Goal: Task Accomplishment & Management: Manage account settings

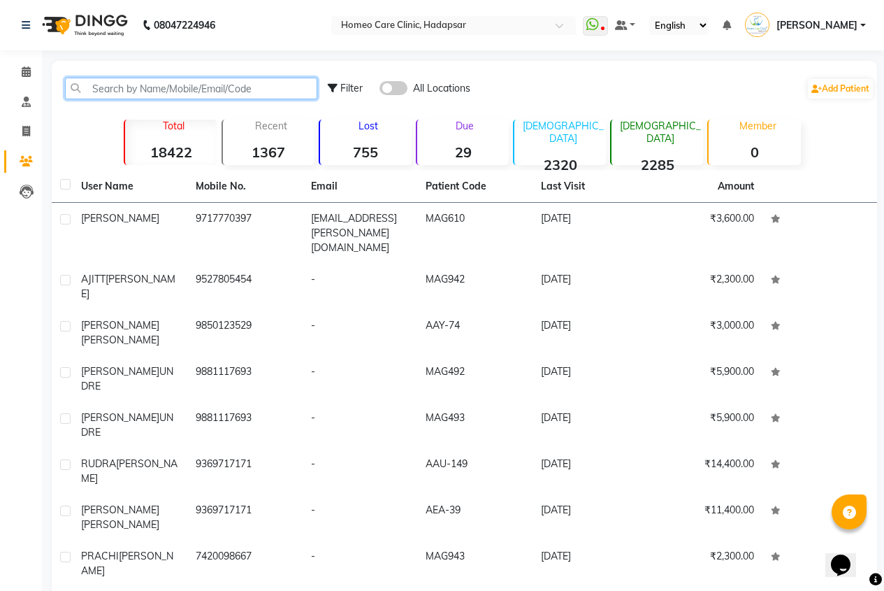
click at [106, 89] on input "text" at bounding box center [191, 89] width 252 height 22
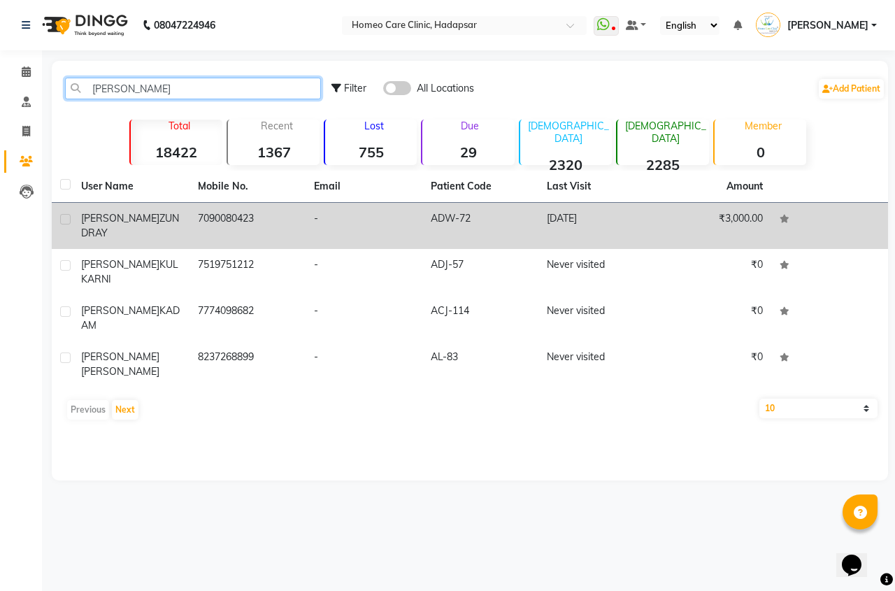
type input "[PERSON_NAME]"
click at [134, 216] on span "ZUNDRAY" at bounding box center [130, 225] width 98 height 27
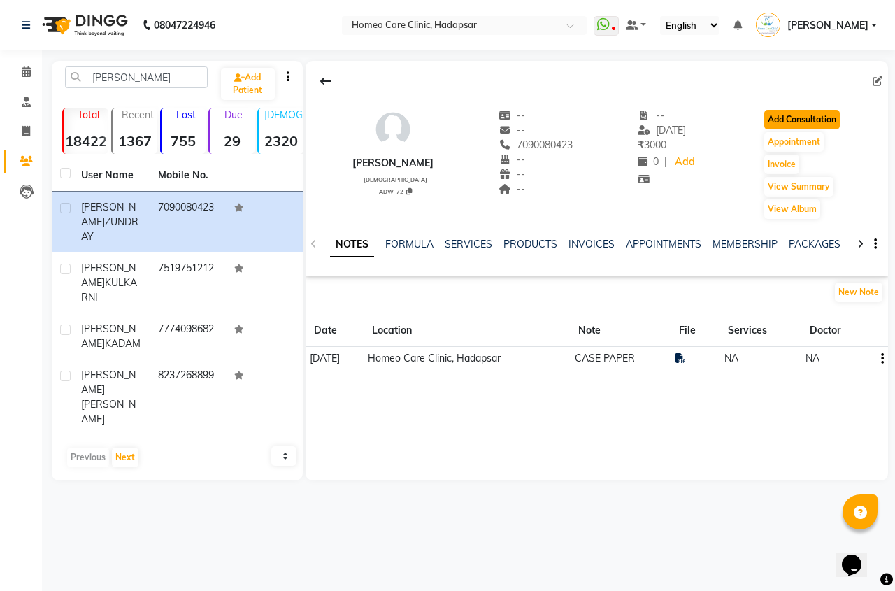
click at [835, 112] on button "Add Consultation" at bounding box center [802, 120] width 76 height 20
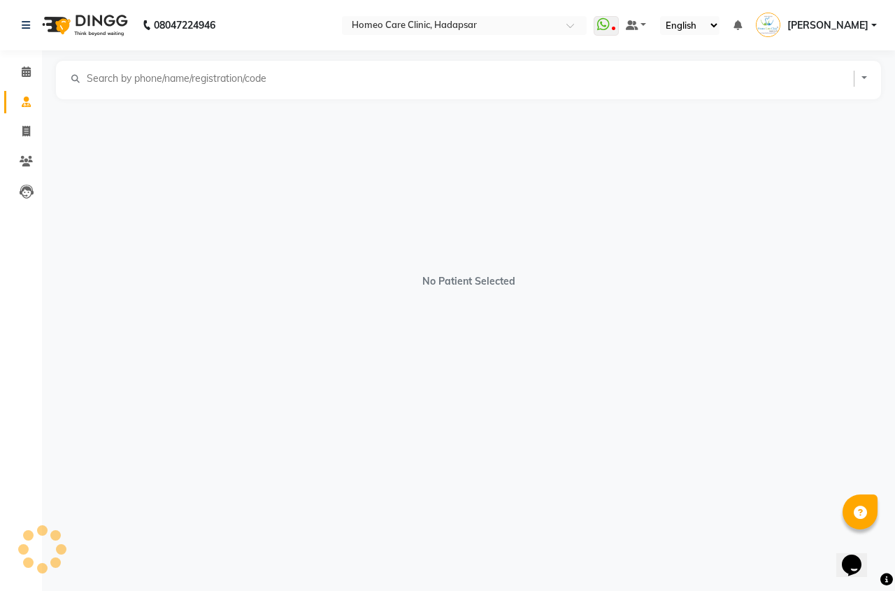
select select "[DEMOGRAPHIC_DATA]"
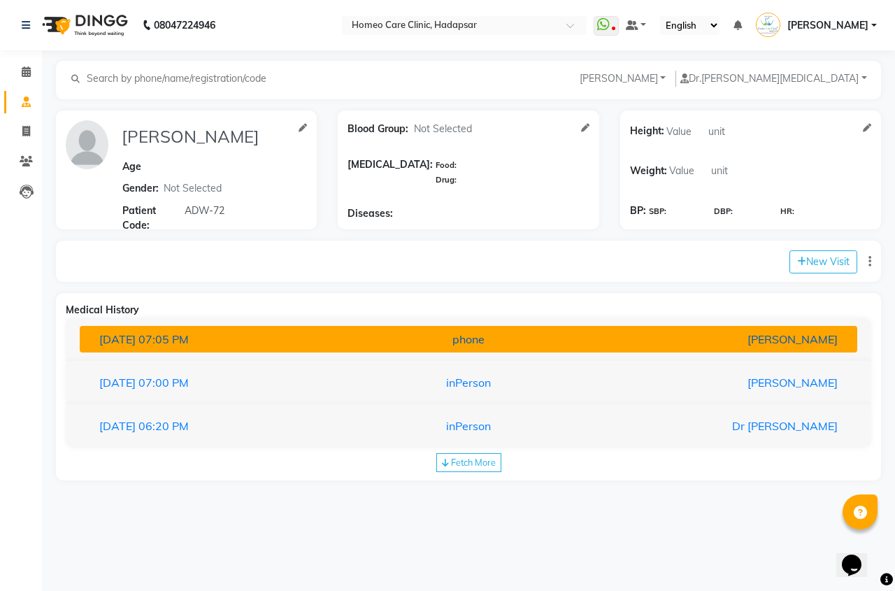
click at [707, 352] on button "[DATE] 07:05 PM phone [PERSON_NAME]" at bounding box center [468, 339] width 777 height 27
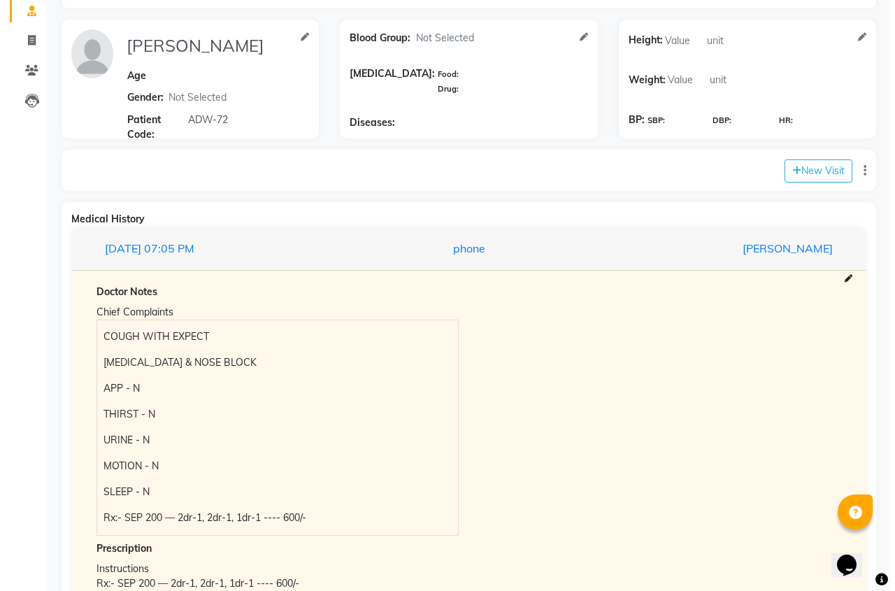
scroll to position [210, 0]
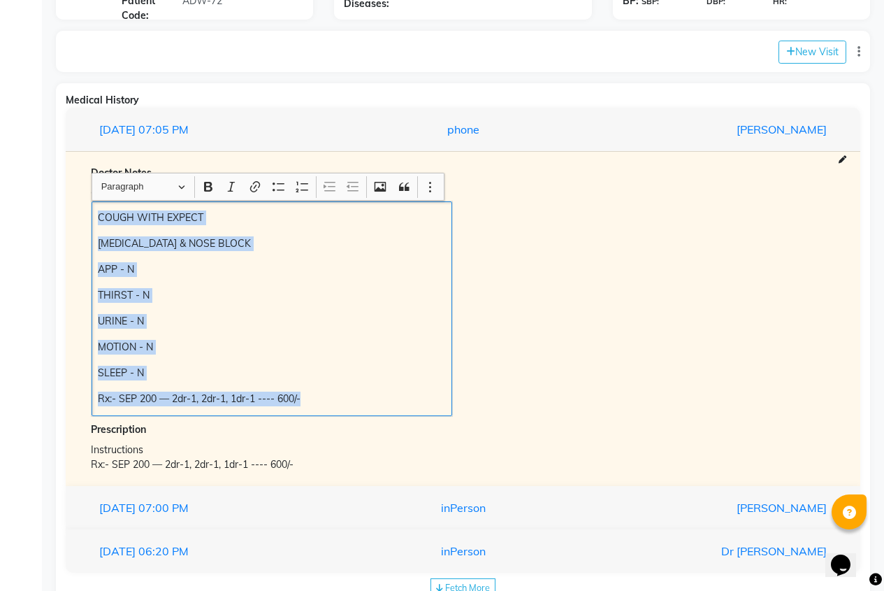
drag, startPoint x: 99, startPoint y: 215, endPoint x: 352, endPoint y: 392, distance: 308.7
click at [357, 396] on div "COUGH WITH EXPECT [MEDICAL_DATA] & NOSE BLOCK APP - N THIRST - N URINE - N MOTI…" at bounding box center [272, 308] width 361 height 215
copy div "COUGH WITH EXPECT [MEDICAL_DATA] & NOSE BLOCK APP - N THIRST - N URINE - N MOTI…"
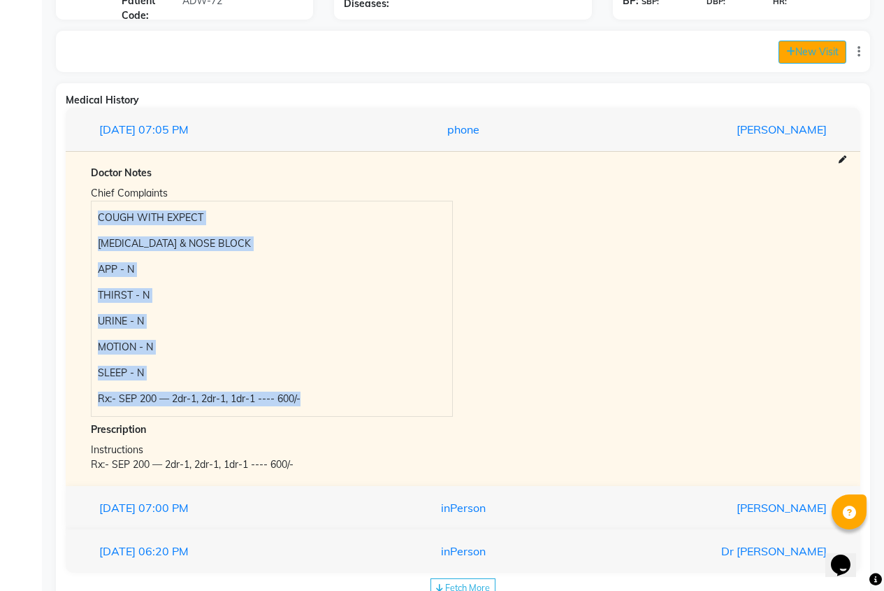
click at [814, 49] on button "New Visit" at bounding box center [813, 52] width 68 height 23
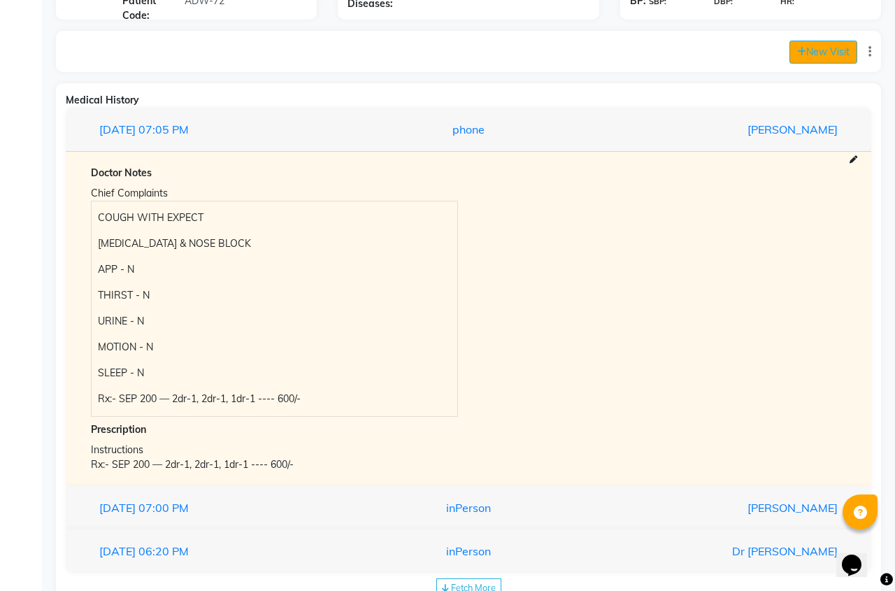
select select "915"
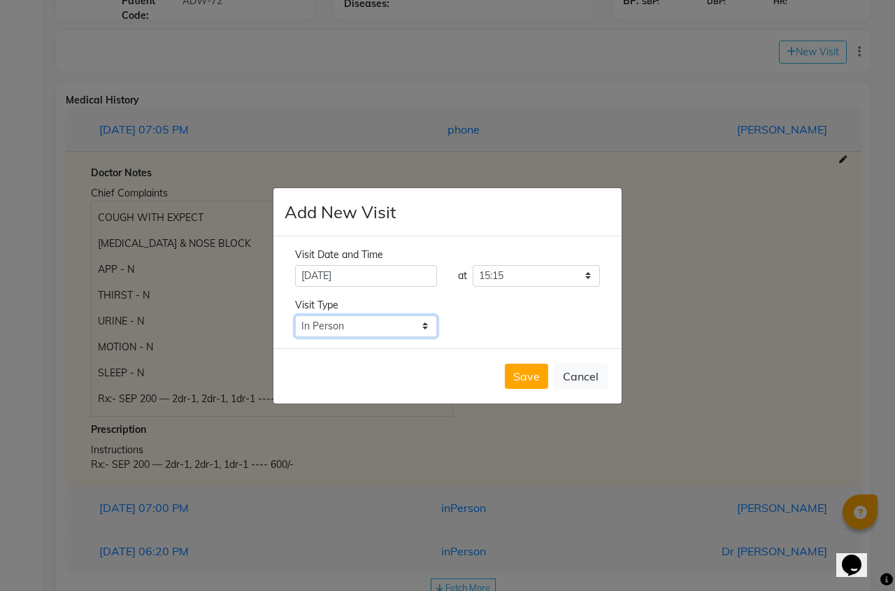
click at [357, 324] on select "Select Type In Person Video Phone Chat" at bounding box center [366, 326] width 142 height 22
select select "phone"
click at [295, 315] on select "Select Type In Person Video Phone Chat" at bounding box center [366, 326] width 142 height 22
click at [517, 376] on button "Save" at bounding box center [526, 376] width 43 height 25
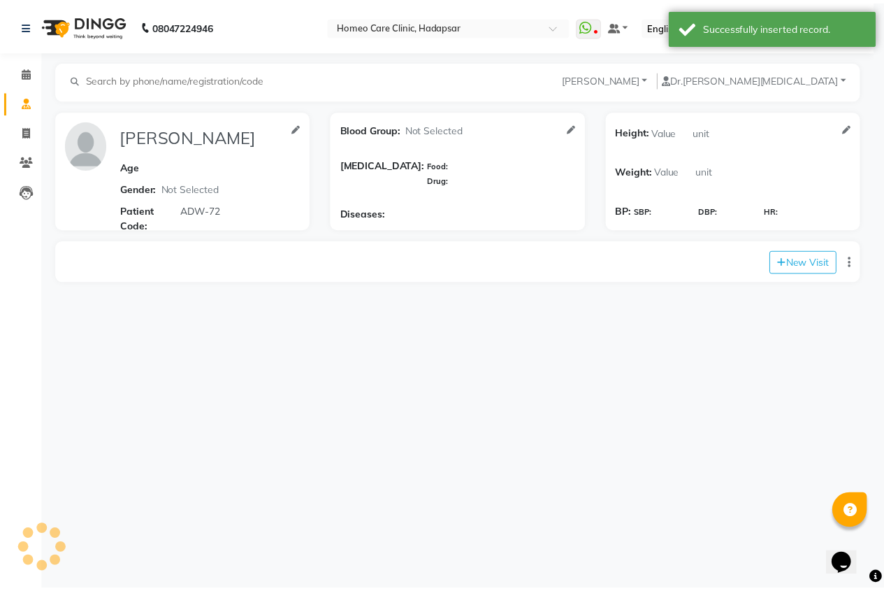
scroll to position [0, 0]
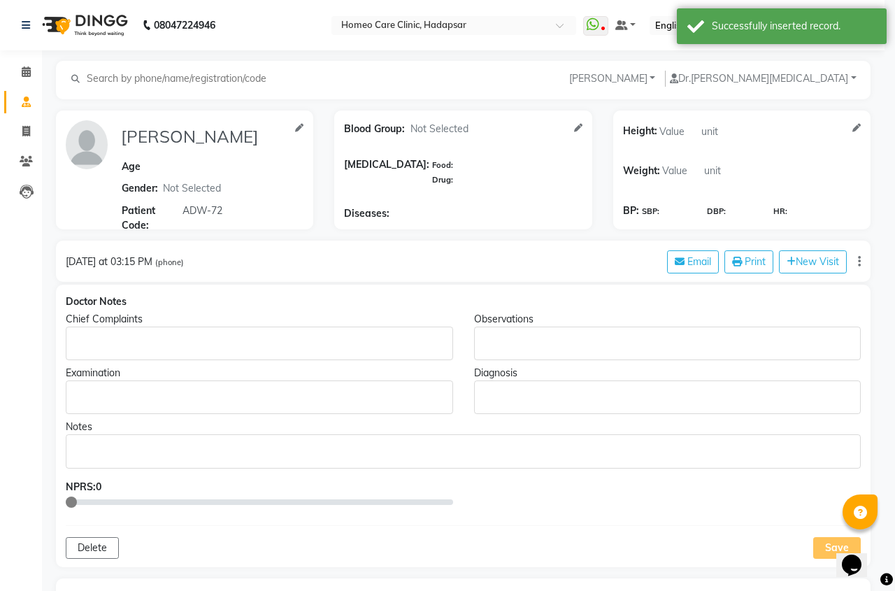
type input "[PERSON_NAME]"
select select "[DEMOGRAPHIC_DATA]"
type input "ADW-72"
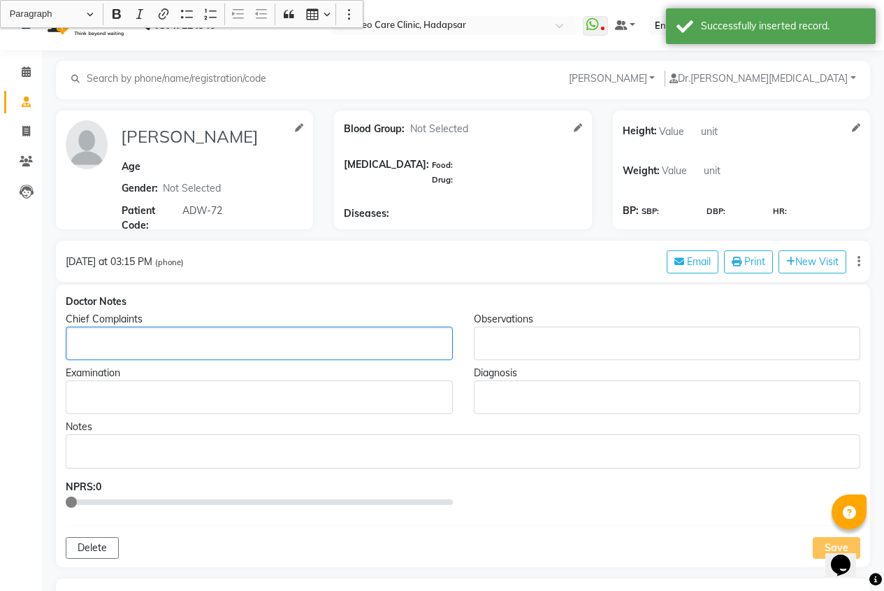
click at [181, 348] on p "Rich Text Editor, main" at bounding box center [259, 343] width 374 height 15
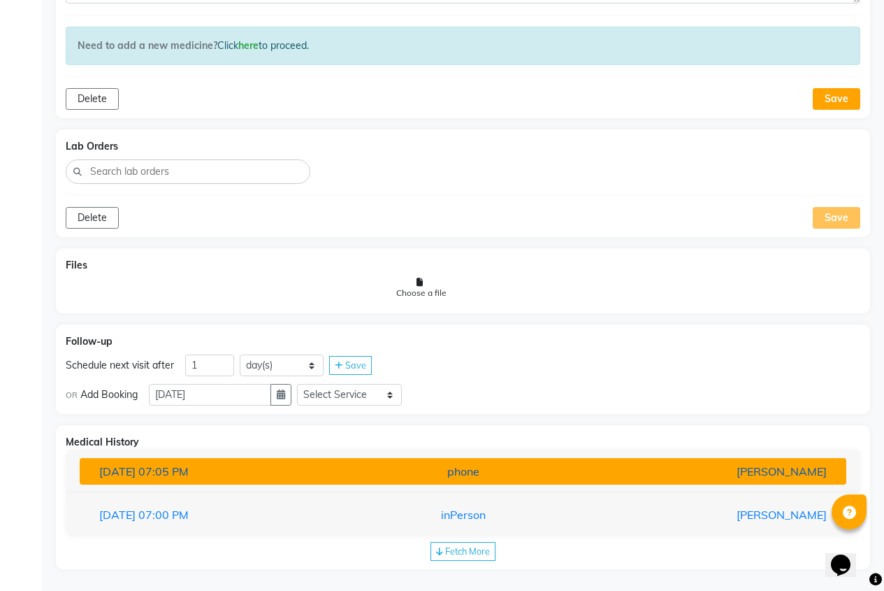
scroll to position [867, 0]
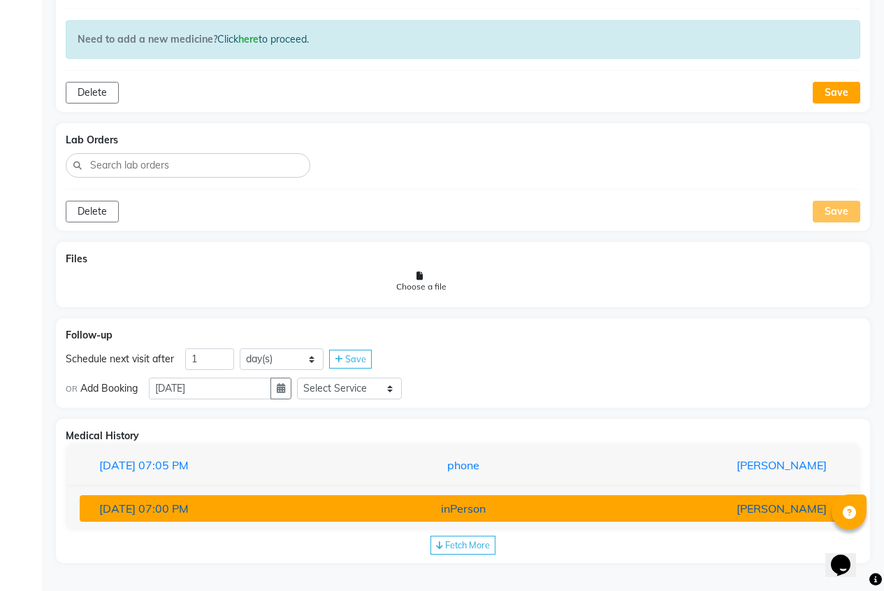
click at [439, 504] on div "inPerson" at bounding box center [463, 508] width 250 height 17
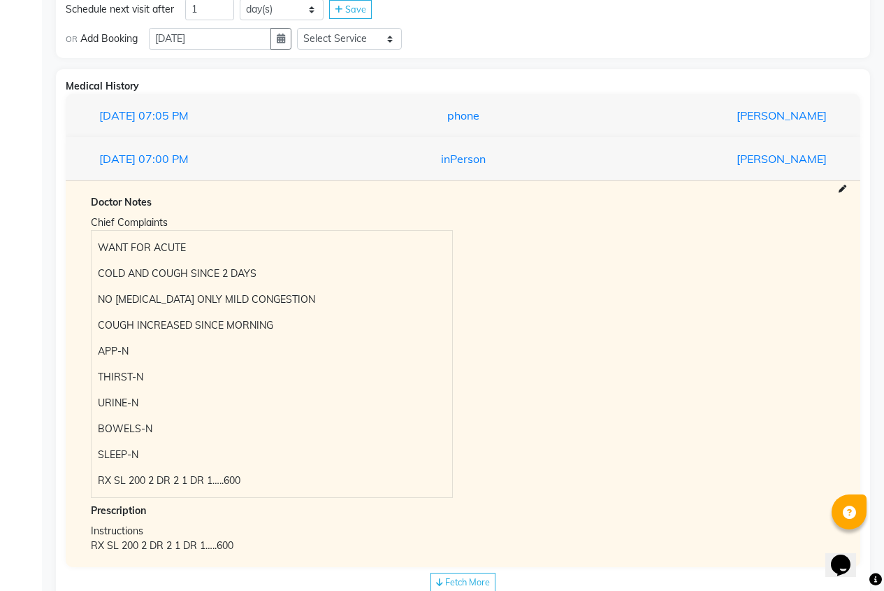
scroll to position [1253, 0]
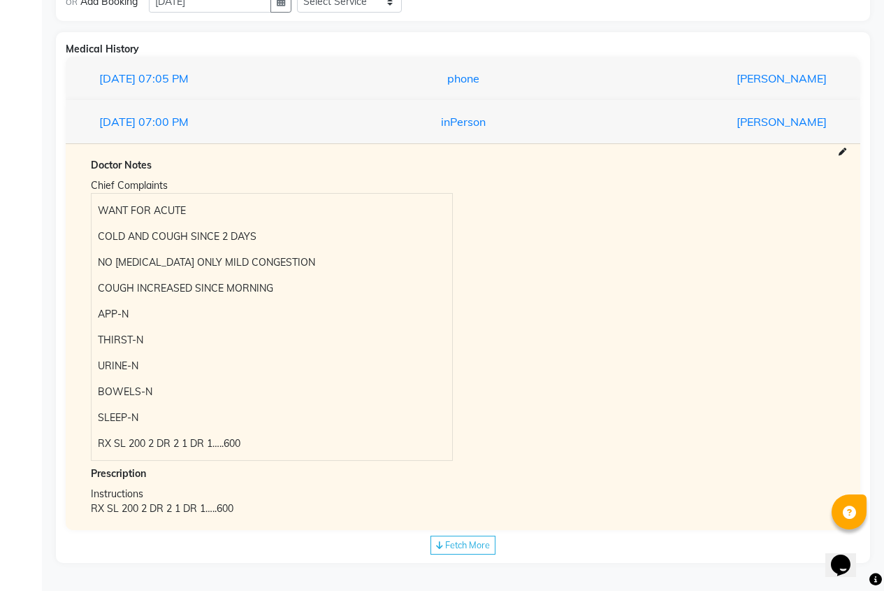
click at [445, 538] on div "Fetch More" at bounding box center [463, 544] width 65 height 19
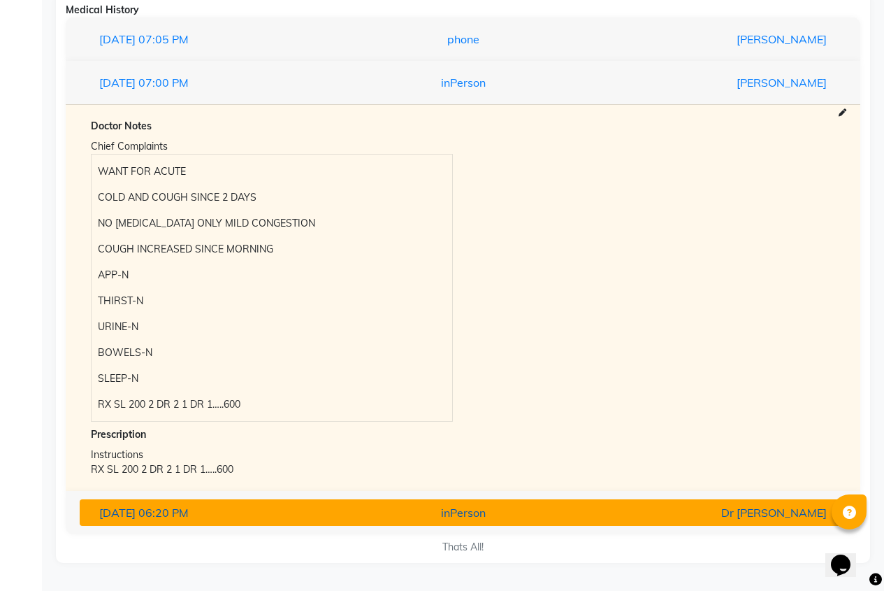
click at [438, 517] on div "inPerson" at bounding box center [463, 512] width 250 height 17
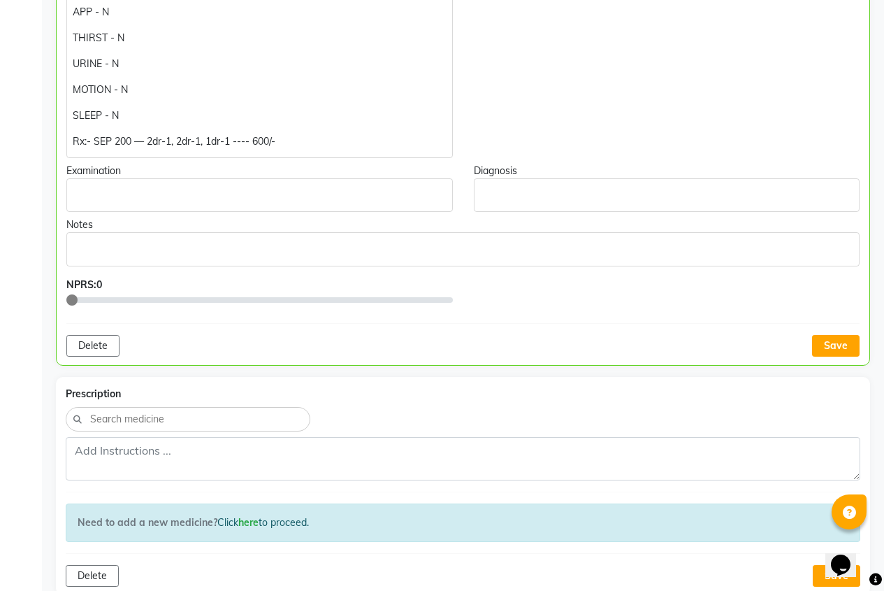
scroll to position [0, 0]
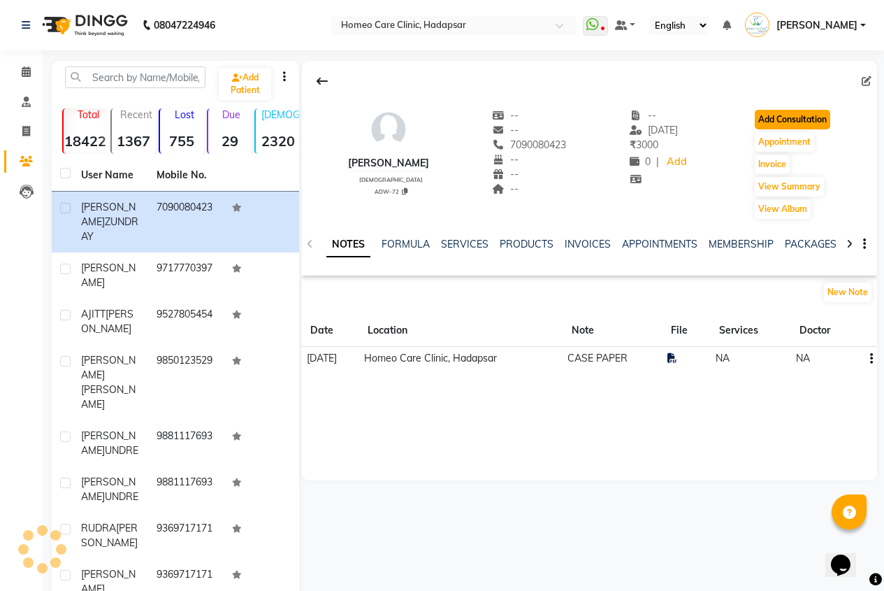
click at [779, 121] on button "Add Consultation" at bounding box center [793, 120] width 76 height 20
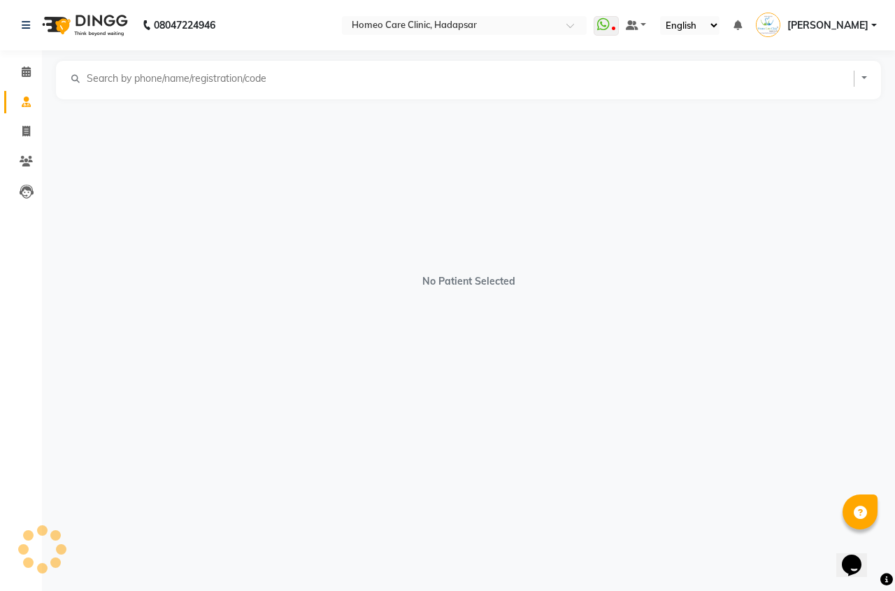
select select "[DEMOGRAPHIC_DATA]"
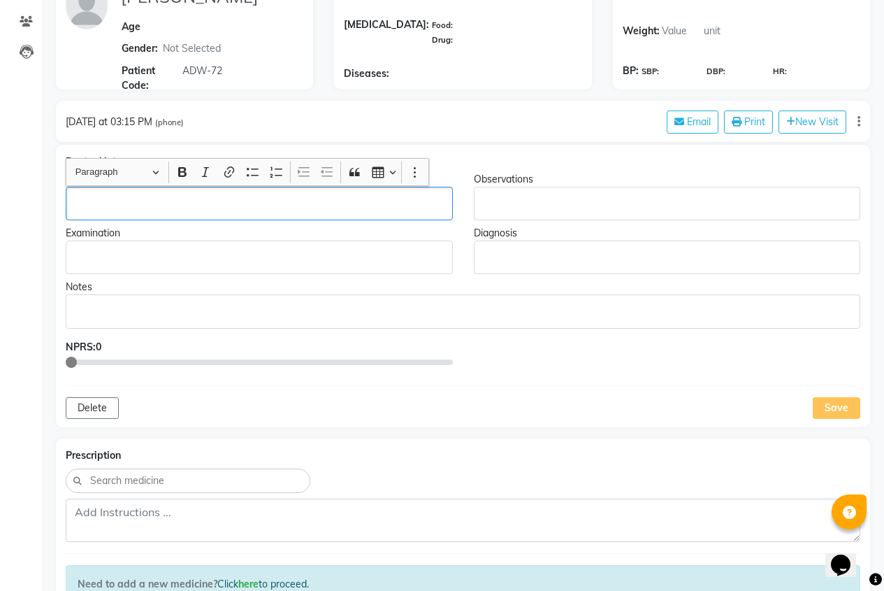
scroll to position [141, 0]
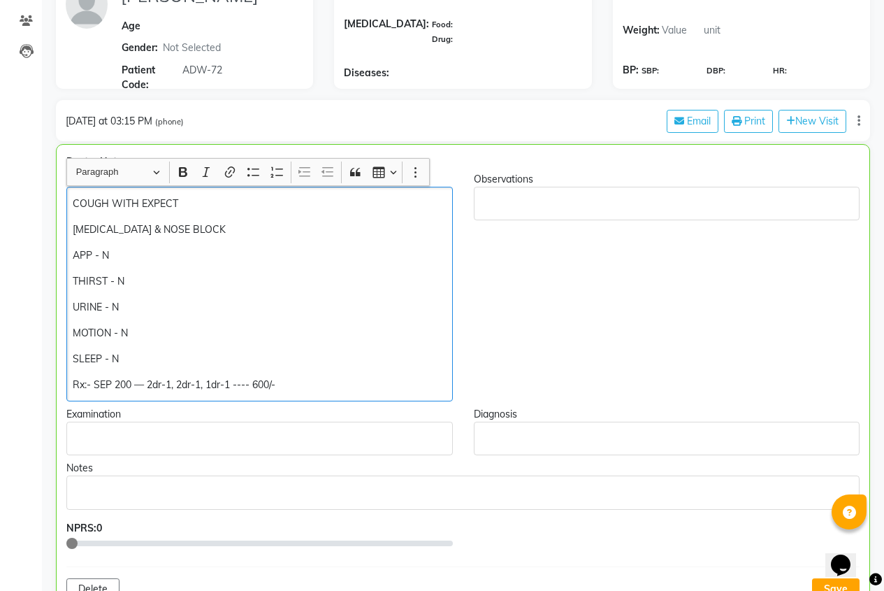
click at [189, 202] on p "COUGH WITH EXPECT" at bounding box center [259, 203] width 373 height 15
drag, startPoint x: 71, startPoint y: 200, endPoint x: 101, endPoint y: 204, distance: 31.0
click at [72, 200] on div "COUGH [MEDICAL_DATA] & NOSE BLOCK APP - N THIRST - N URINE - N MOTION - N SLEEP…" at bounding box center [259, 294] width 387 height 215
click at [239, 227] on p "[MEDICAL_DATA] & NOSE BLOCK" at bounding box center [259, 229] width 373 height 15
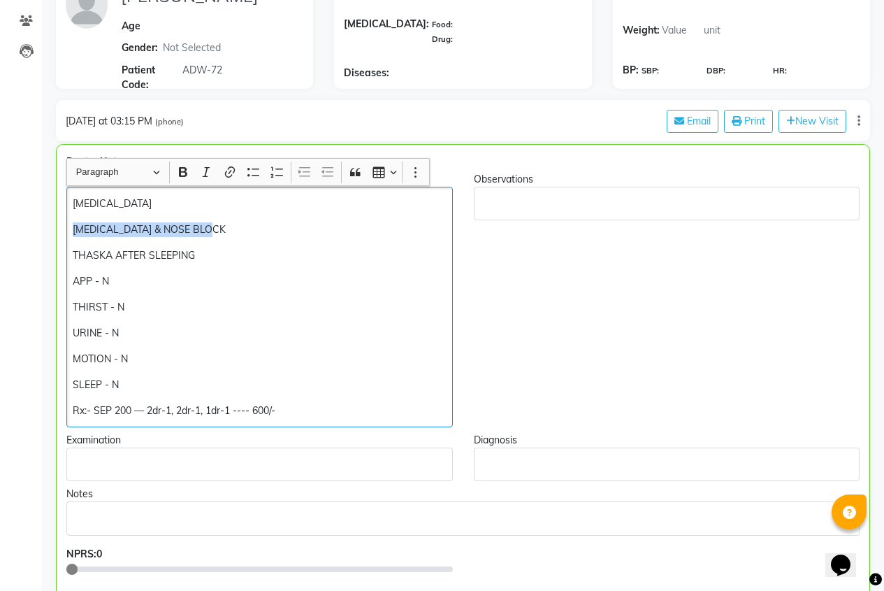
drag, startPoint x: 238, startPoint y: 224, endPoint x: 74, endPoint y: 235, distance: 164.7
click at [74, 235] on p "[MEDICAL_DATA] & NOSE BLOCK" at bounding box center [259, 229] width 373 height 15
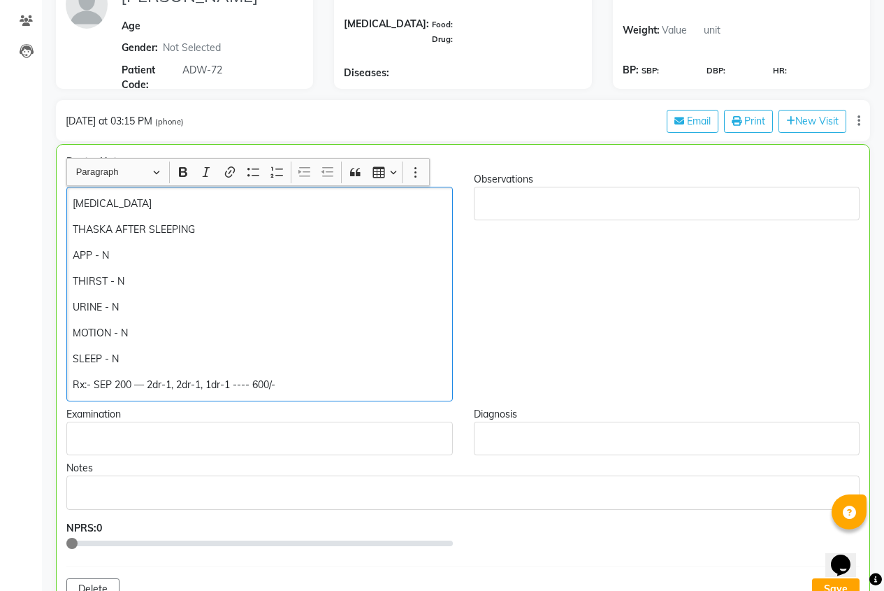
click at [201, 229] on p "THASKA AFTER SLEEPING" at bounding box center [259, 229] width 373 height 15
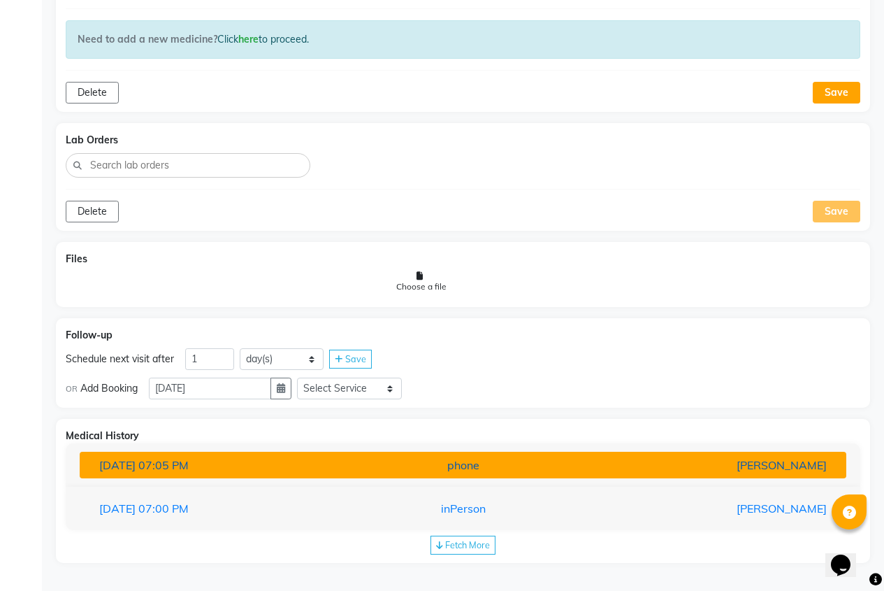
click at [275, 466] on div "[DATE] 07:05 PM" at bounding box center [214, 465] width 250 height 17
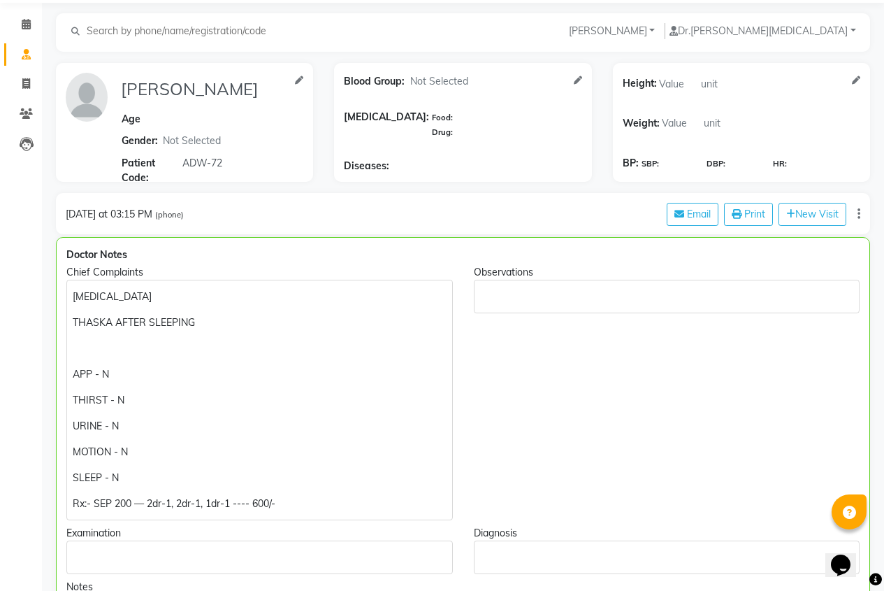
scroll to position [39, 0]
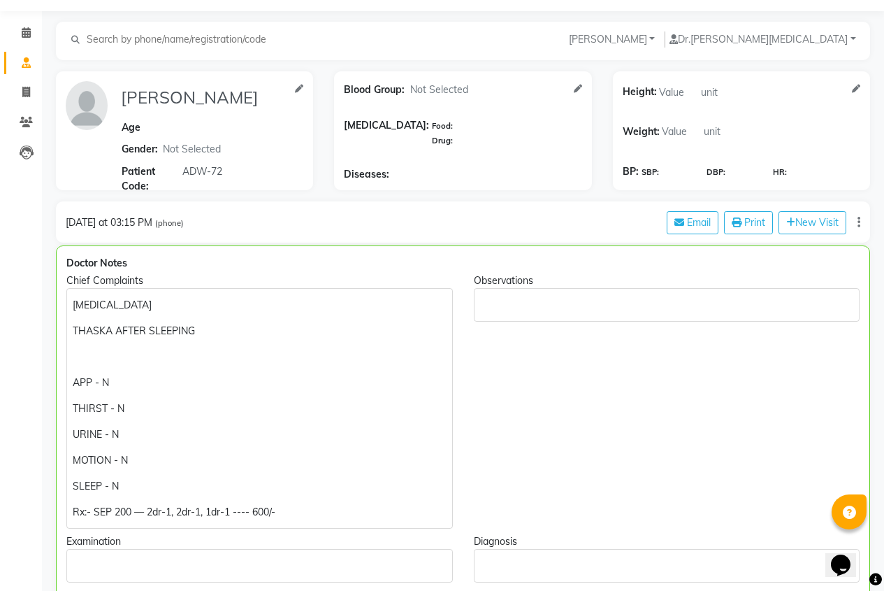
click at [96, 359] on p "Rich Text Editor, main" at bounding box center [259, 357] width 373 height 15
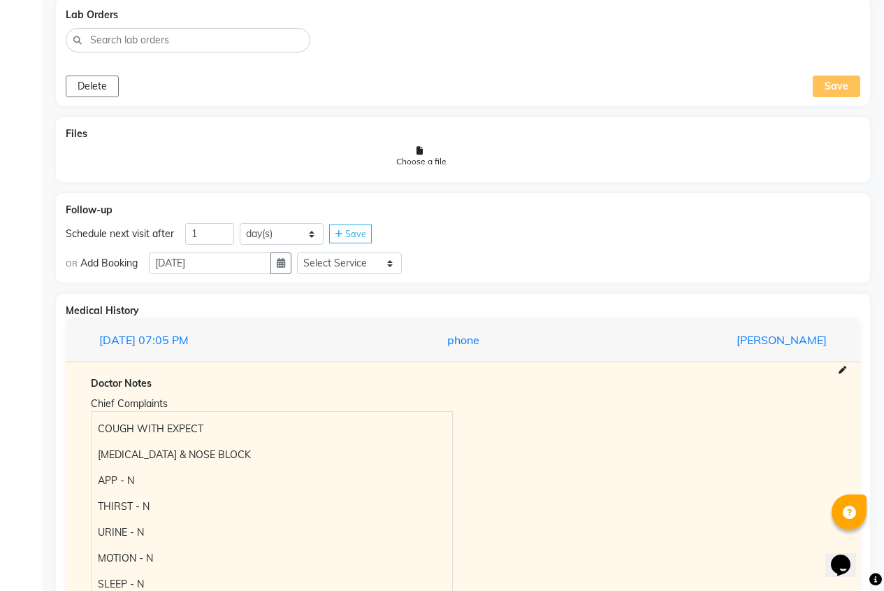
scroll to position [1228, 0]
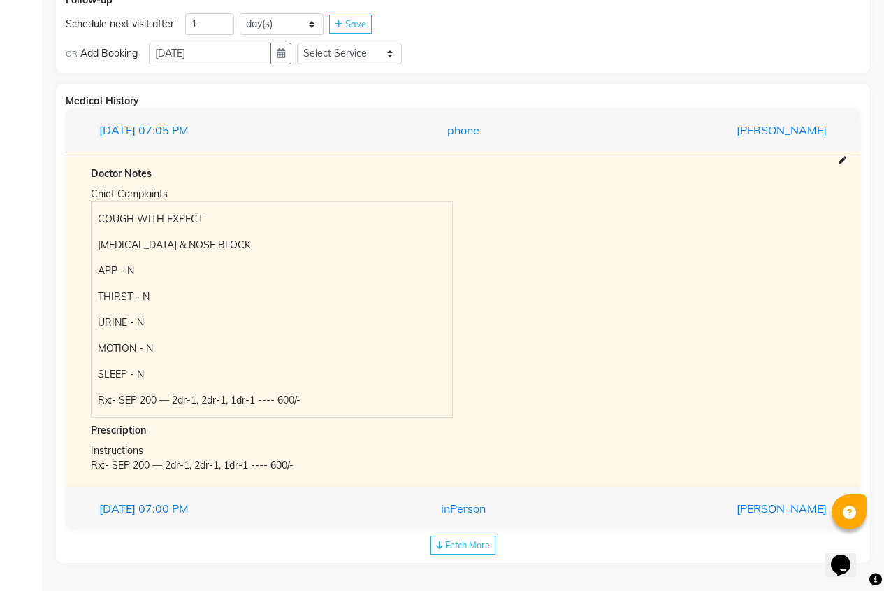
click at [477, 545] on span "Fetch More" at bounding box center [467, 544] width 45 height 11
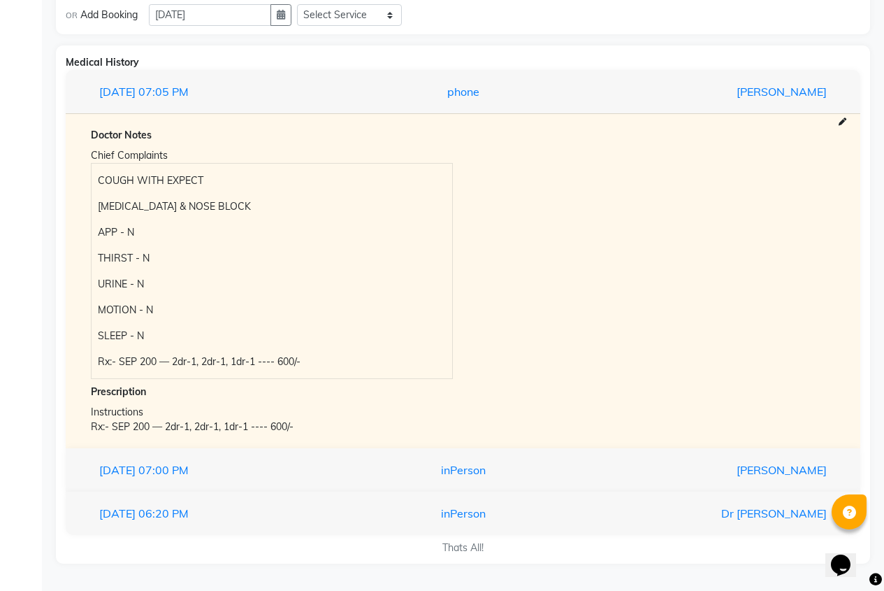
scroll to position [1267, 0]
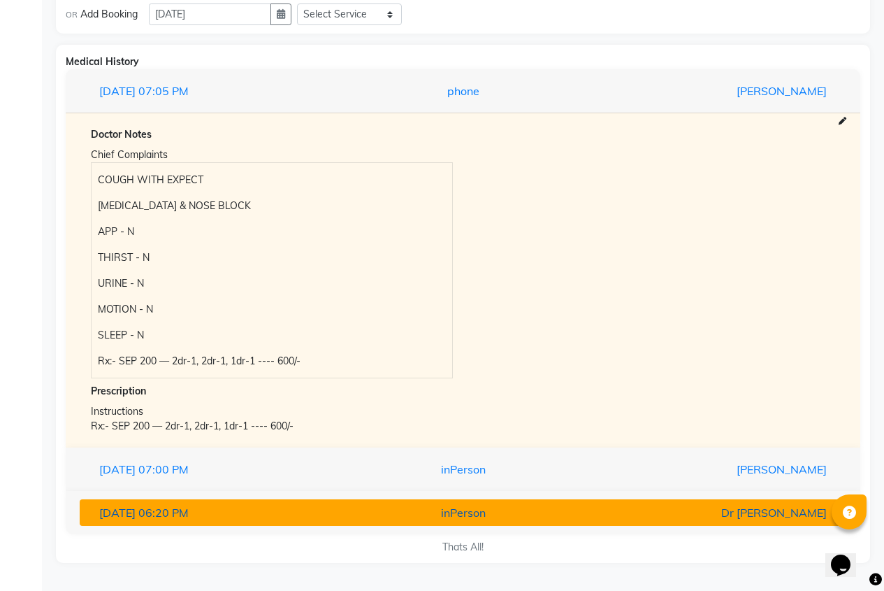
click at [455, 521] on div "inPerson" at bounding box center [463, 512] width 250 height 17
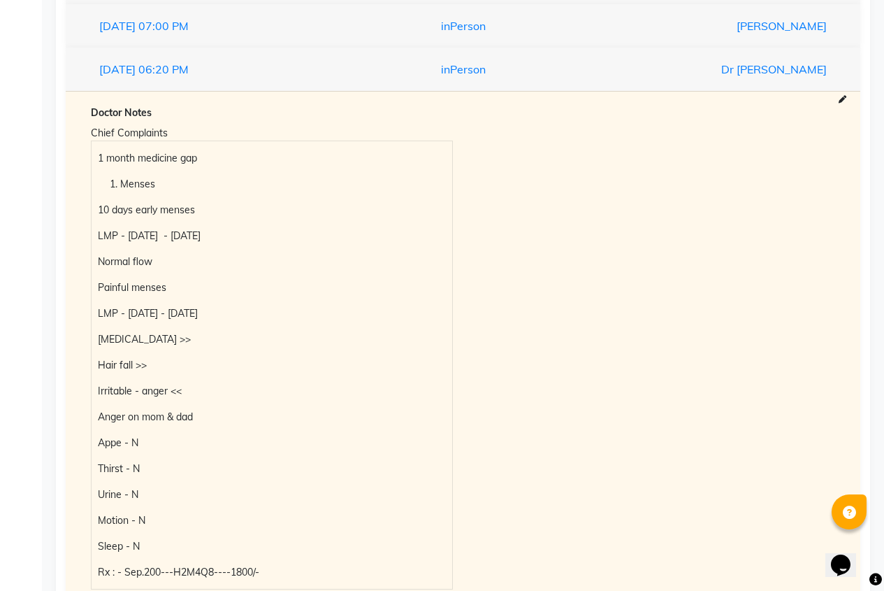
scroll to position [1191, 0]
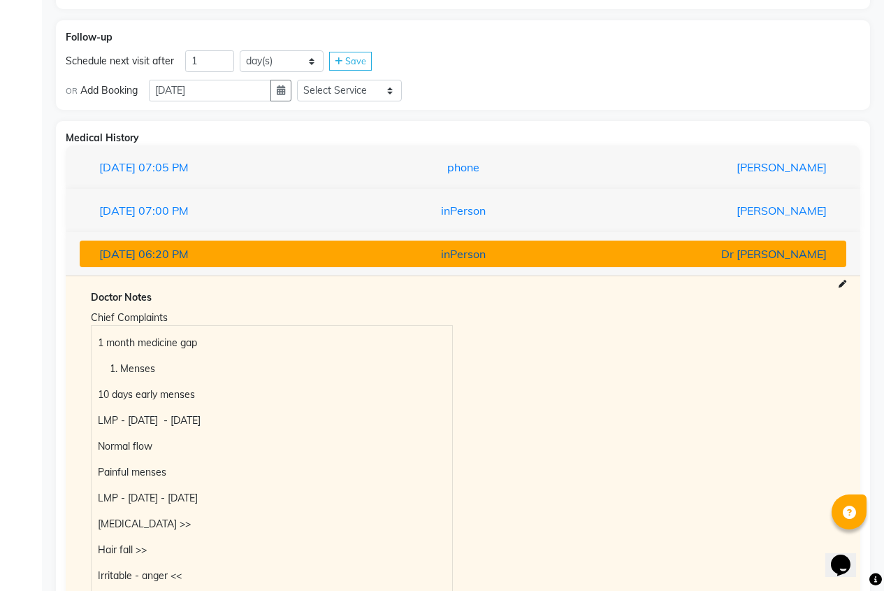
click at [460, 259] on div "inPerson" at bounding box center [463, 253] width 250 height 17
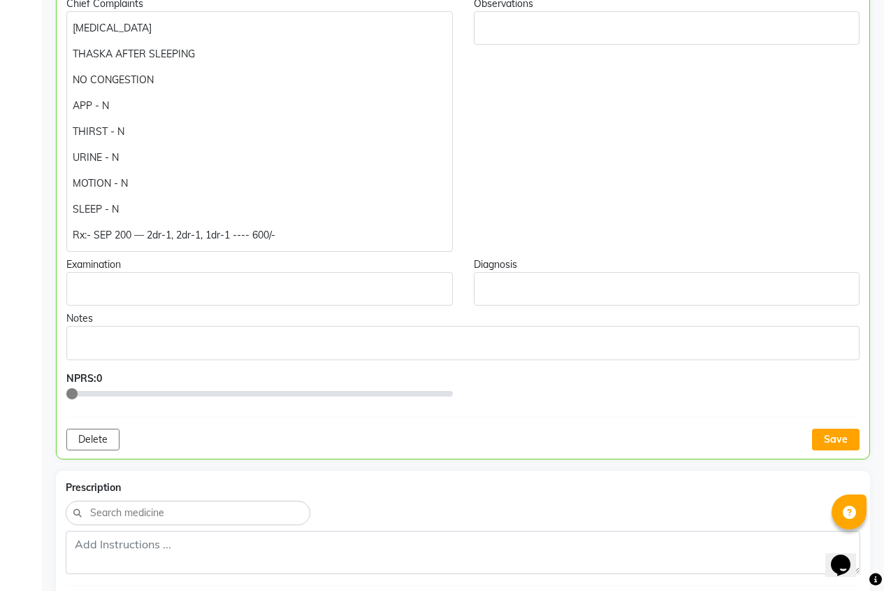
scroll to position [163, 0]
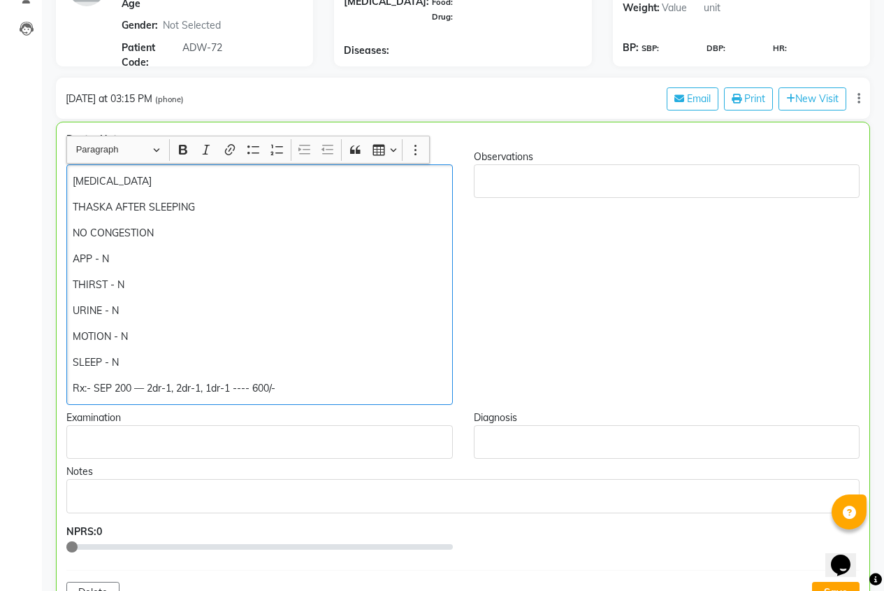
click at [74, 182] on p "[MEDICAL_DATA]" at bounding box center [259, 181] width 373 height 15
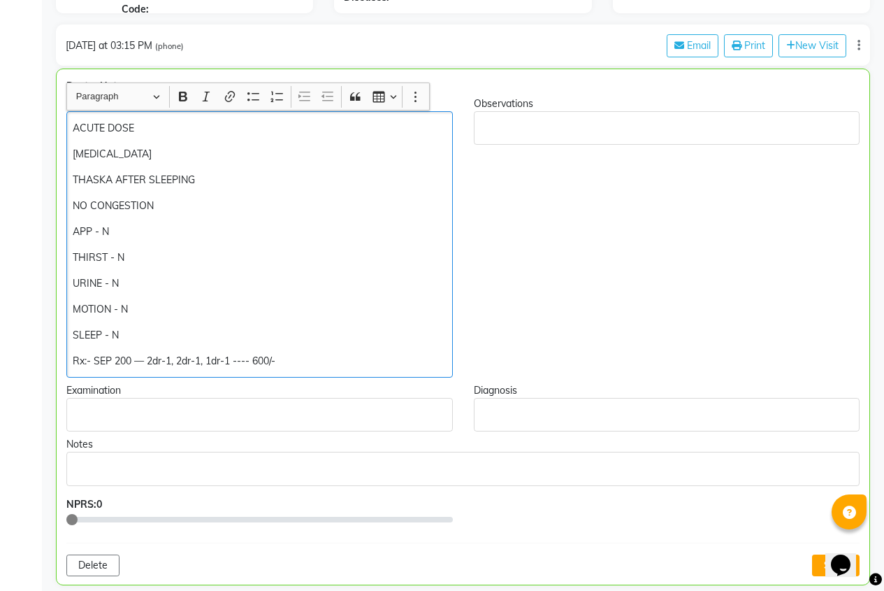
scroll to position [303, 0]
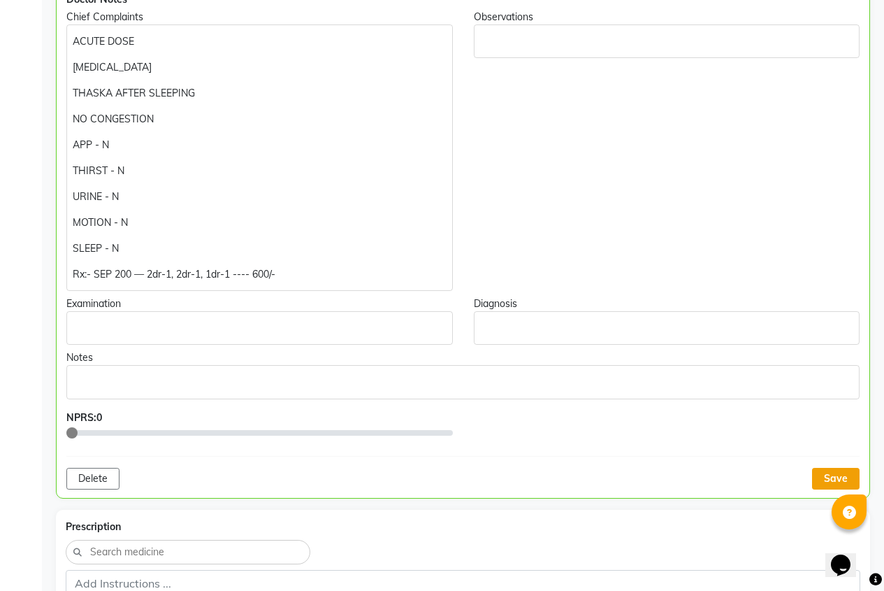
click at [835, 471] on button "Save" at bounding box center [836, 479] width 48 height 22
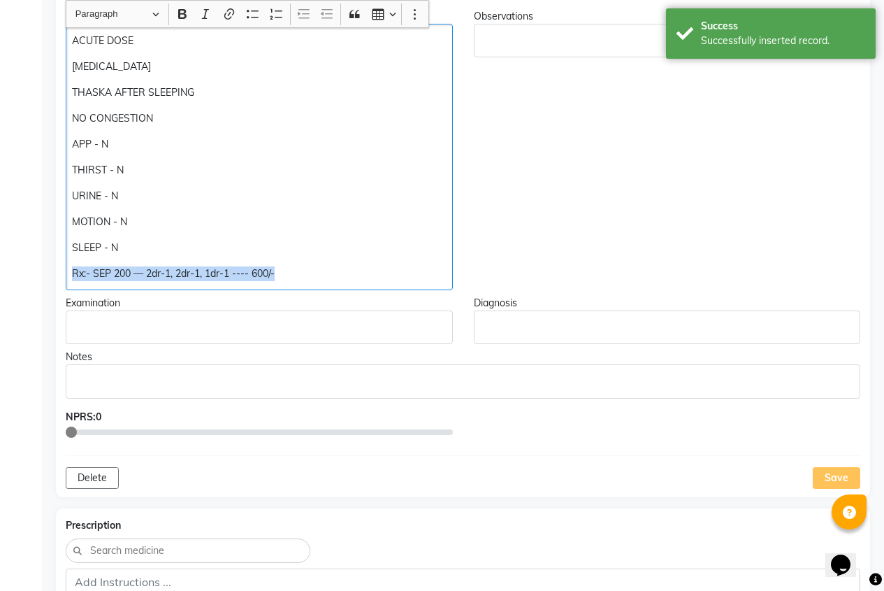
drag, startPoint x: 73, startPoint y: 273, endPoint x: 306, endPoint y: 273, distance: 233.5
click at [317, 273] on p "Rx:- SEP 200 — 2dr-1, 2dr-1, 1dr-1 ---- 600/-" at bounding box center [259, 273] width 374 height 15
copy p "Rx:- SEP 200 — 2dr-1, 2dr-1, 1dr-1 ---- 600/-"
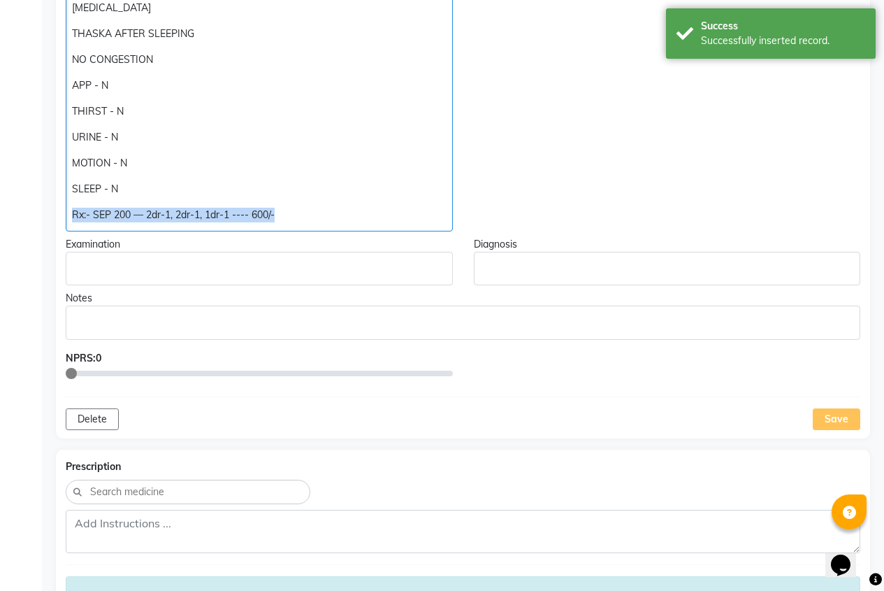
scroll to position [443, 0]
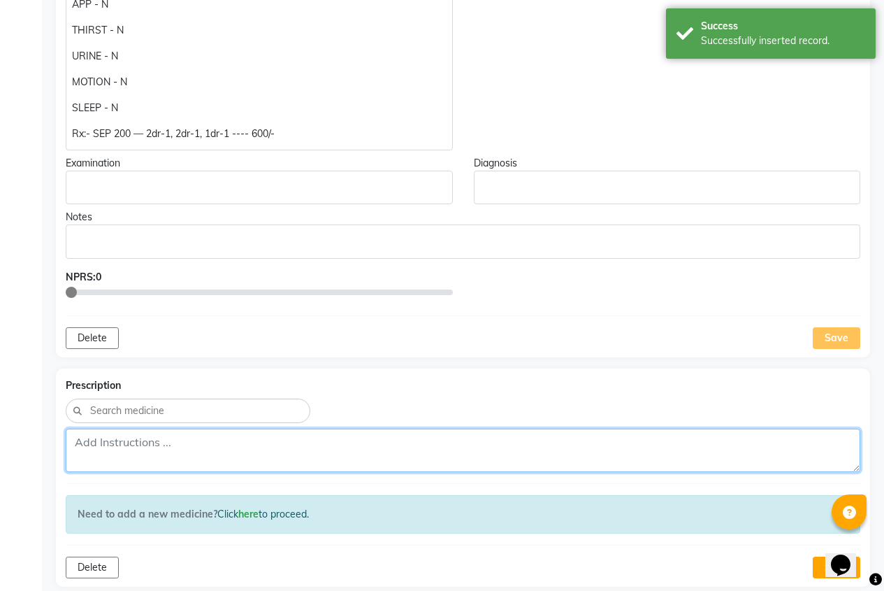
click at [123, 457] on textarea at bounding box center [463, 450] width 795 height 43
paste textarea "Rx:- SEP 200 — 2dr-1, 2dr-1, 1dr-1 ---- 600/-"
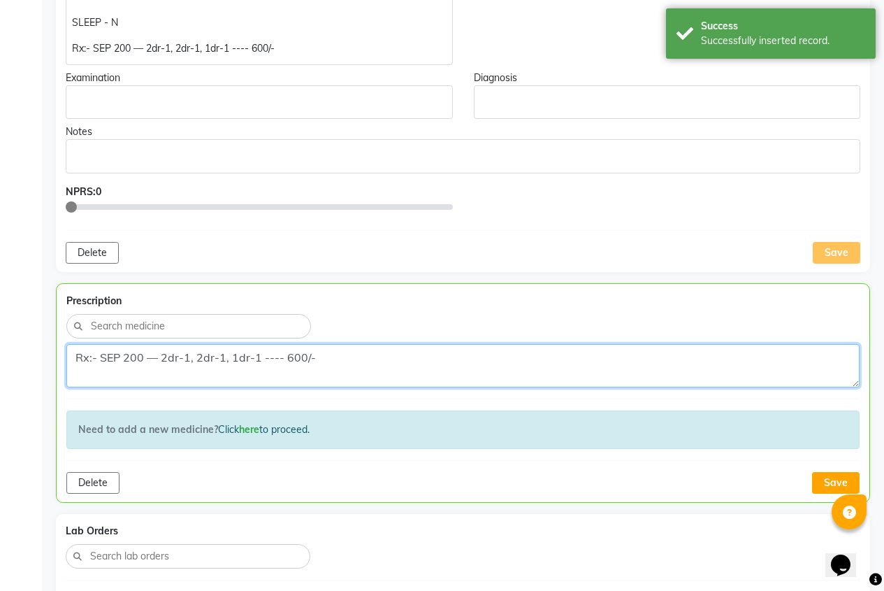
scroll to position [652, 0]
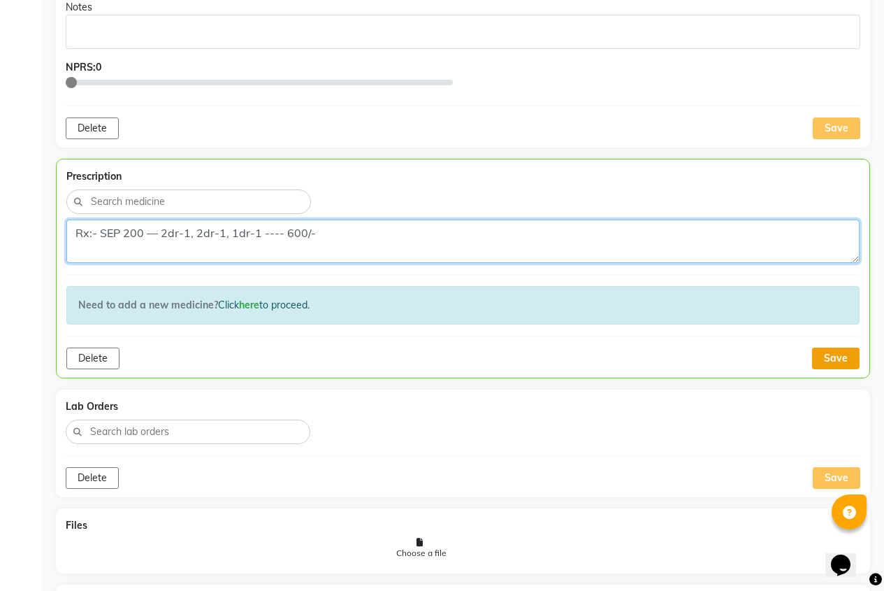
type textarea "Rx:- SEP 200 — 2dr-1, 2dr-1, 1dr-1 ---- 600/-"
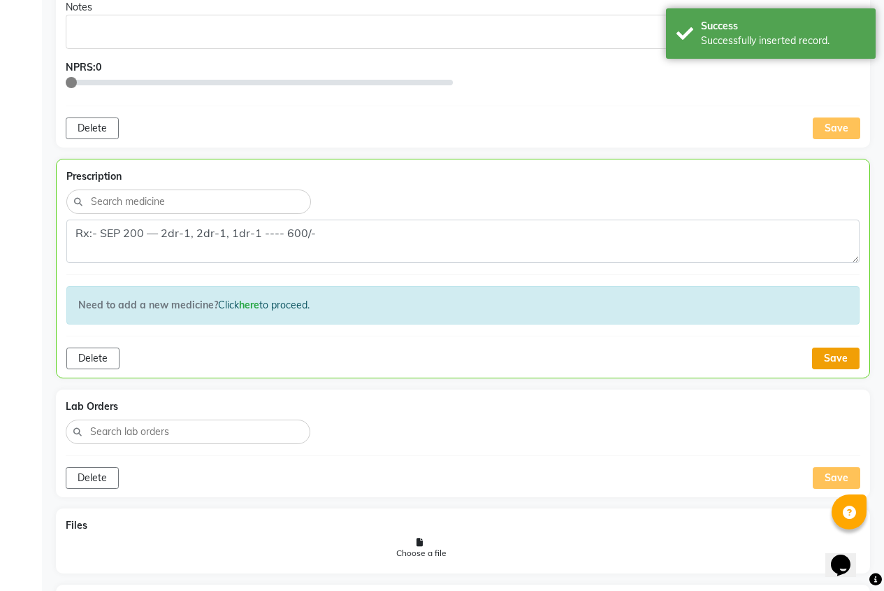
click at [825, 359] on button "Save" at bounding box center [836, 358] width 48 height 22
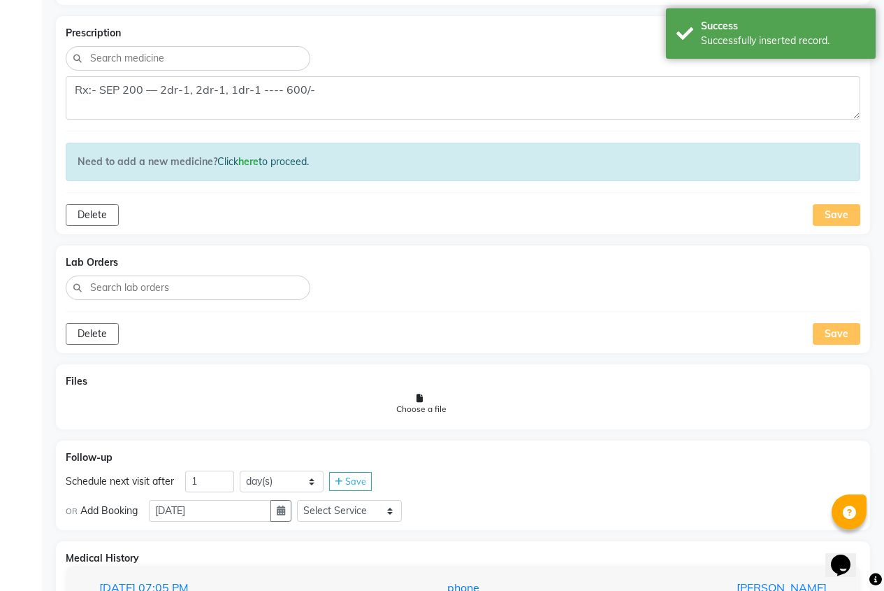
scroll to position [956, 0]
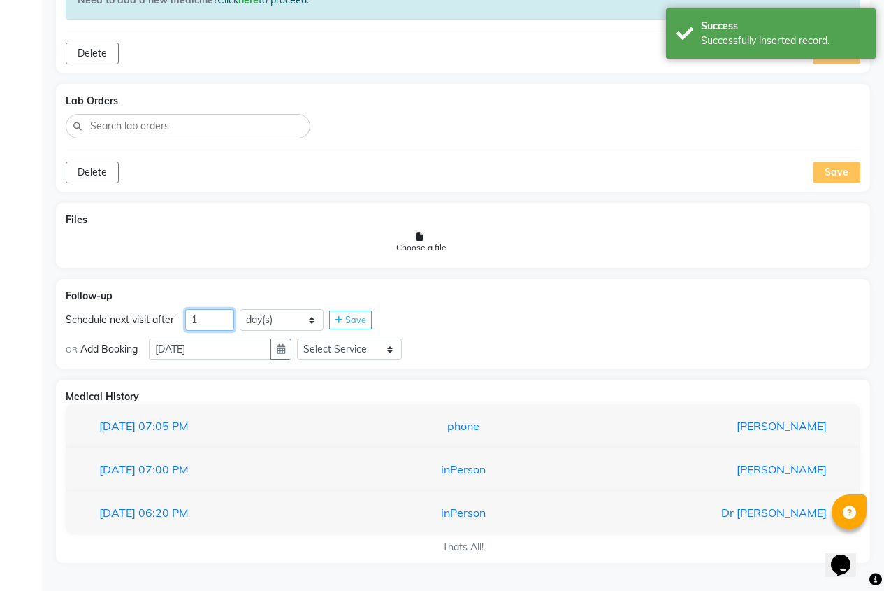
click at [222, 318] on input "1" at bounding box center [209, 320] width 49 height 22
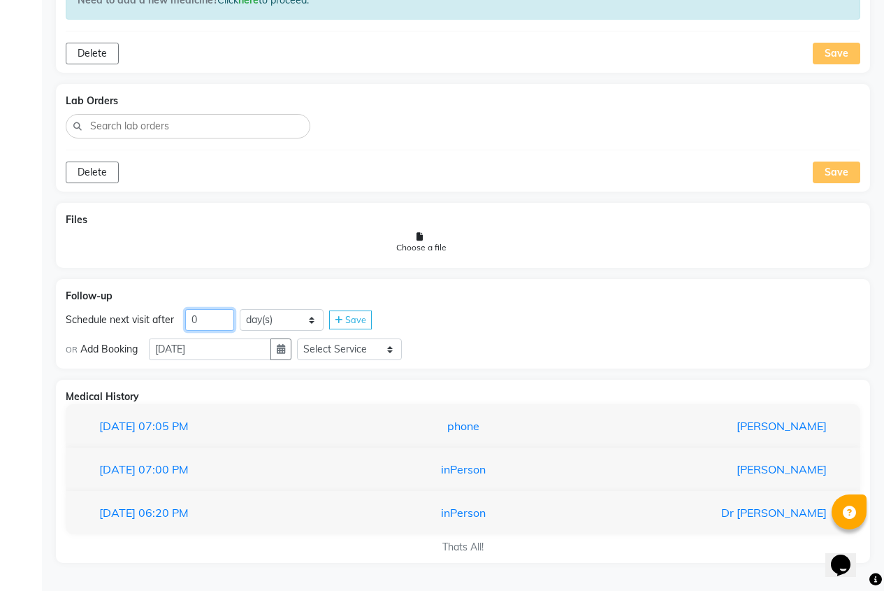
type input "0"
click at [345, 316] on div "Save" at bounding box center [350, 319] width 43 height 19
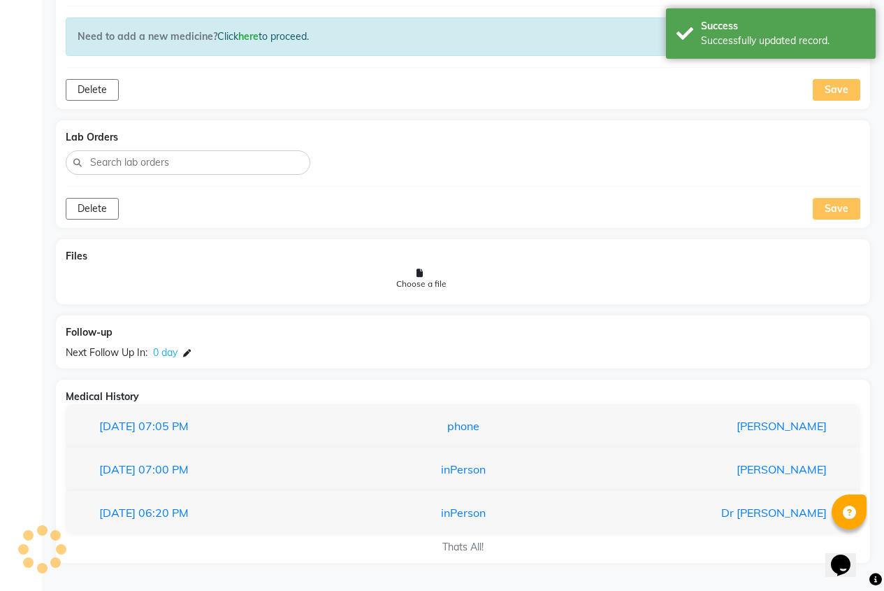
scroll to position [920, 0]
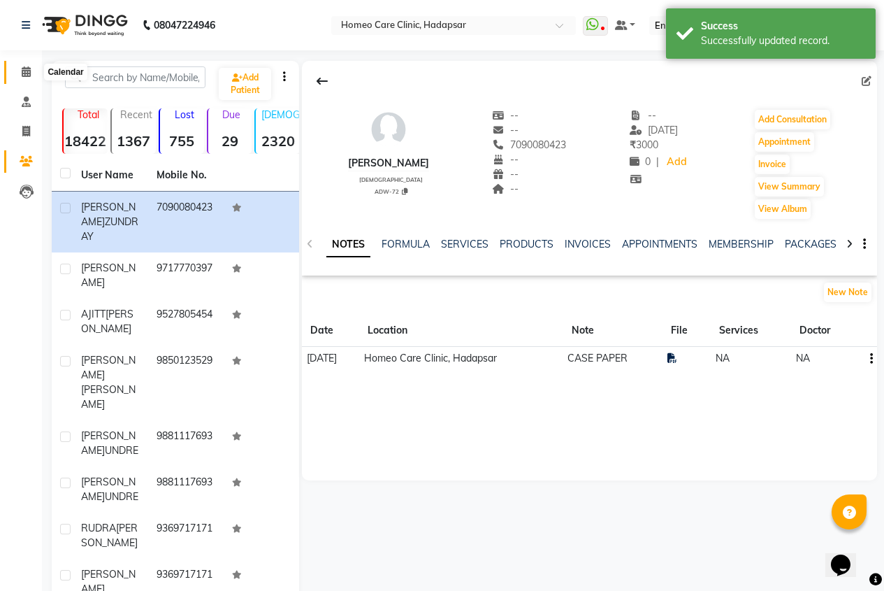
click at [27, 78] on span at bounding box center [26, 72] width 24 height 16
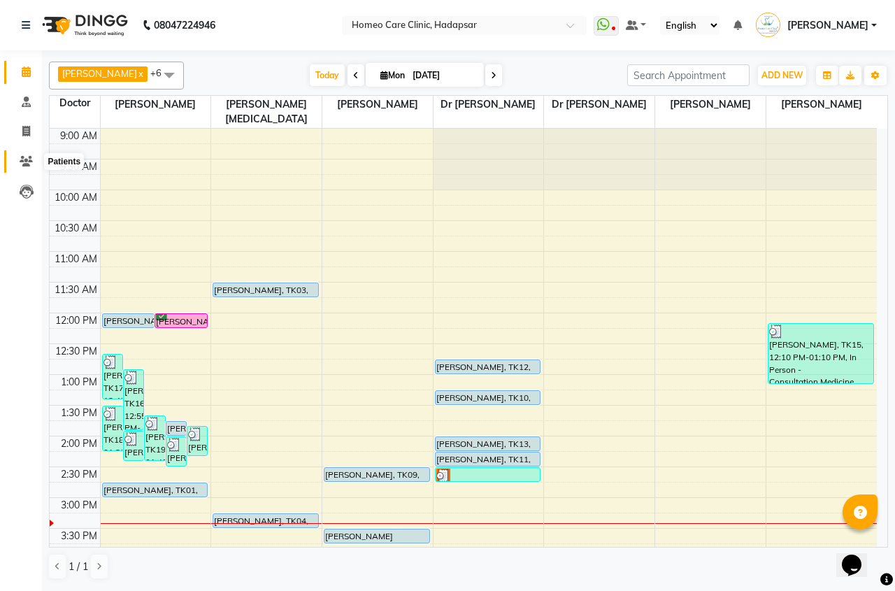
click at [17, 161] on span at bounding box center [26, 162] width 24 height 16
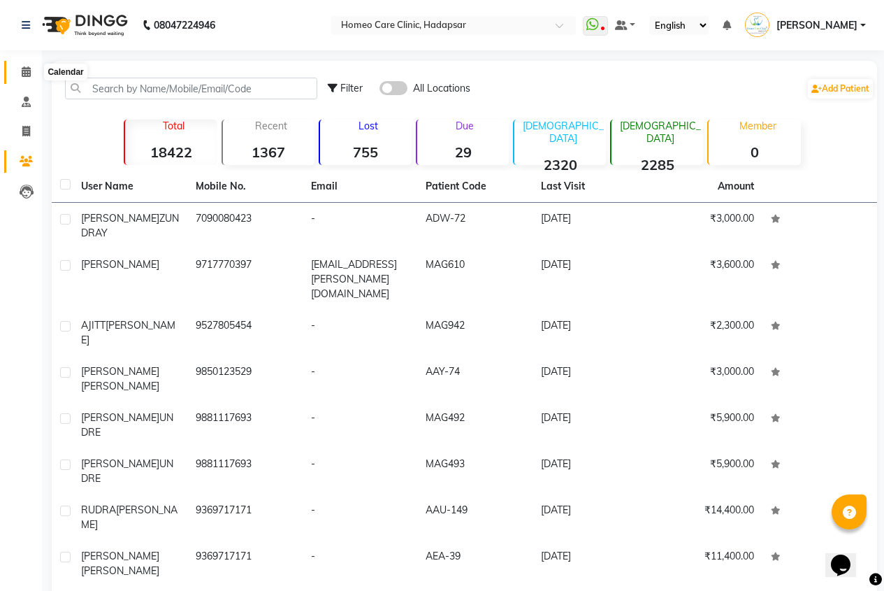
click at [28, 70] on icon at bounding box center [26, 71] width 9 height 10
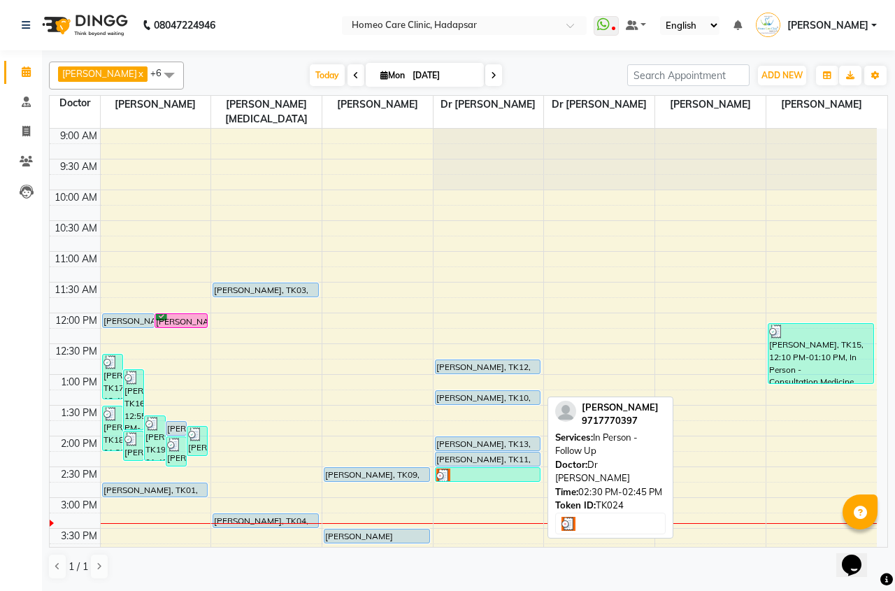
click at [455, 475] on div at bounding box center [487, 475] width 103 height 14
select select "3"
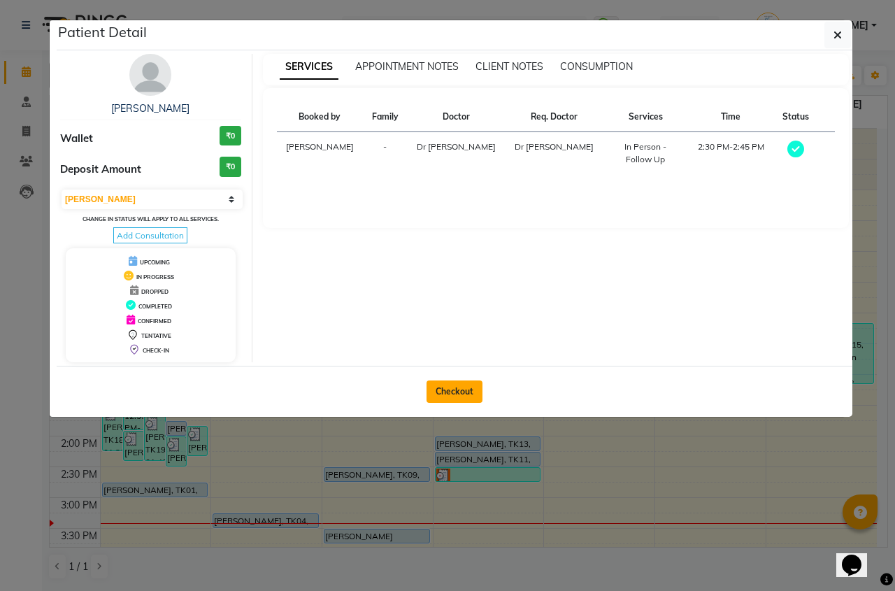
click at [443, 393] on button "Checkout" at bounding box center [454, 391] width 56 height 22
select select "service"
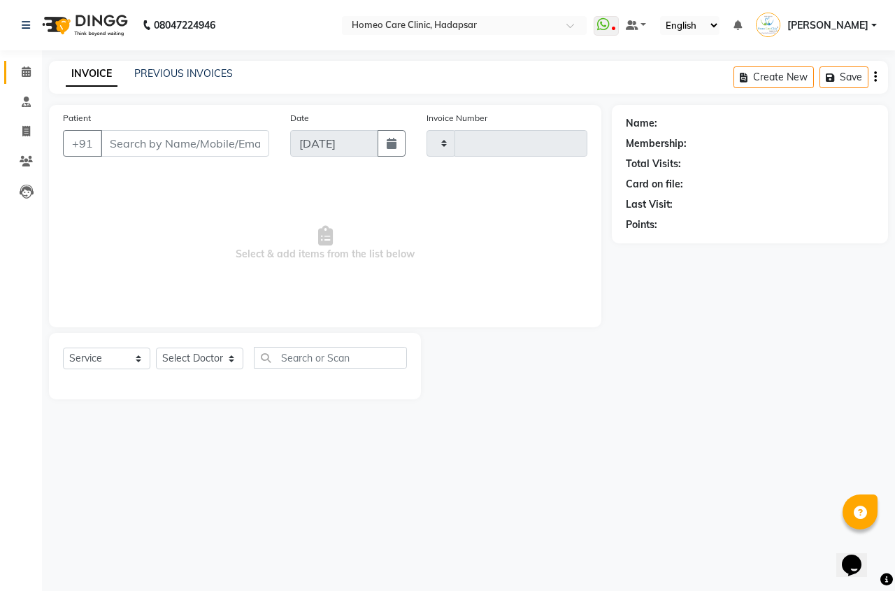
type input "2933"
select select "7485"
type input "9717770397"
select select "66337"
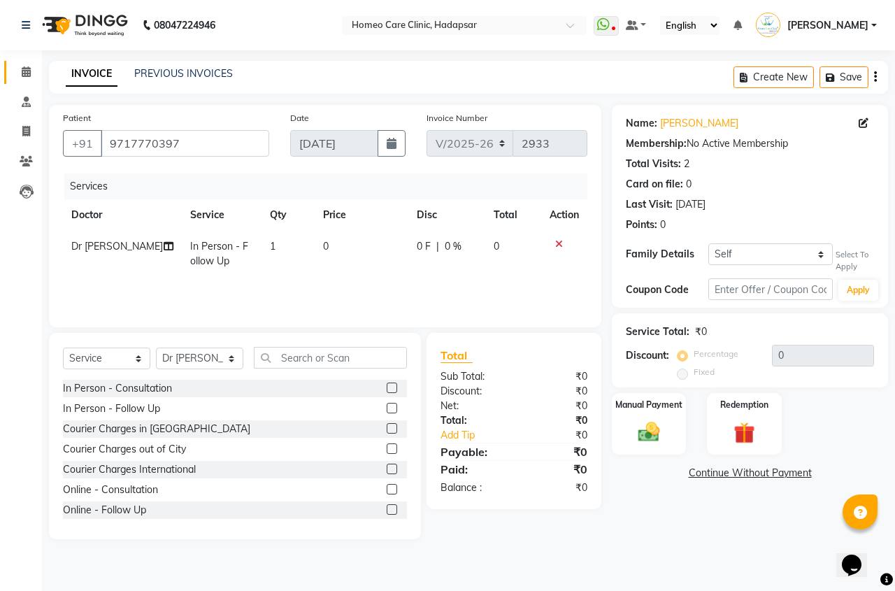
scroll to position [70, 0]
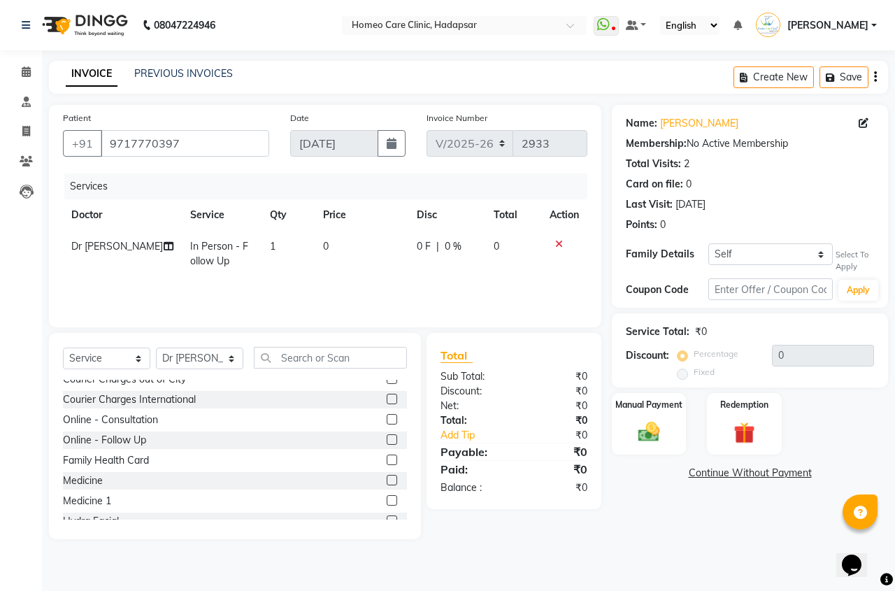
click at [387, 481] on label at bounding box center [392, 480] width 10 height 10
click at [387, 481] on input "checkbox" at bounding box center [391, 480] width 9 height 9
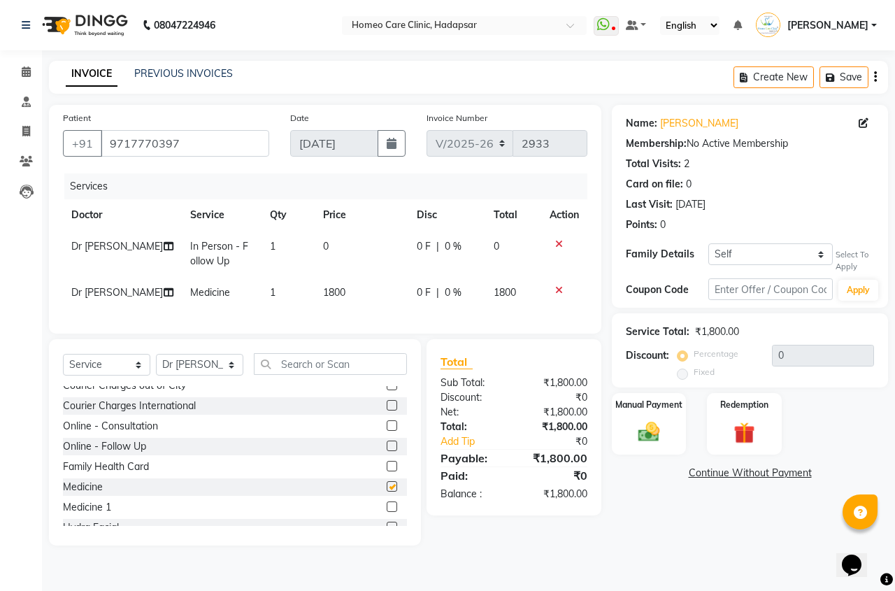
checkbox input "false"
click at [387, 512] on label at bounding box center [392, 506] width 10 height 10
click at [387, 512] on input "checkbox" at bounding box center [391, 507] width 9 height 9
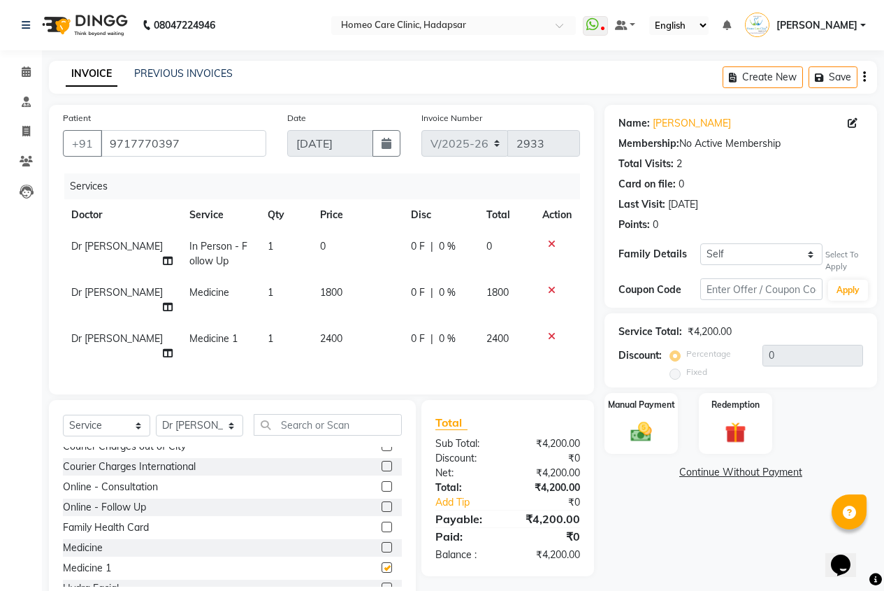
checkbox input "false"
click at [320, 294] on span "1800" at bounding box center [331, 292] width 22 height 13
select select "66337"
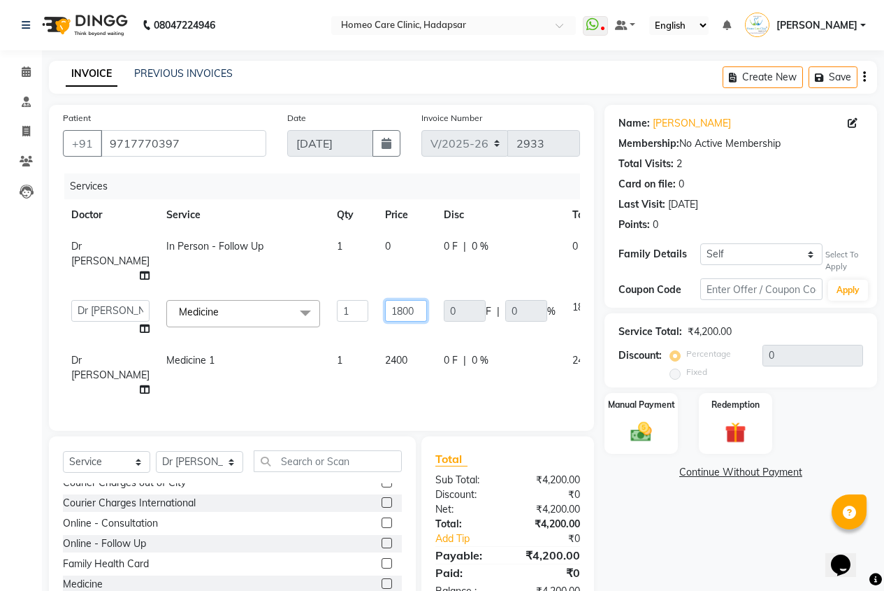
click at [385, 322] on input "1800" at bounding box center [406, 311] width 42 height 22
type input "1200"
click at [515, 418] on div "Patient [PHONE_NUMBER] Date [DATE] Invoice Number V/2025 V/[PHONE_NUMBER] Servi…" at bounding box center [321, 374] width 566 height 538
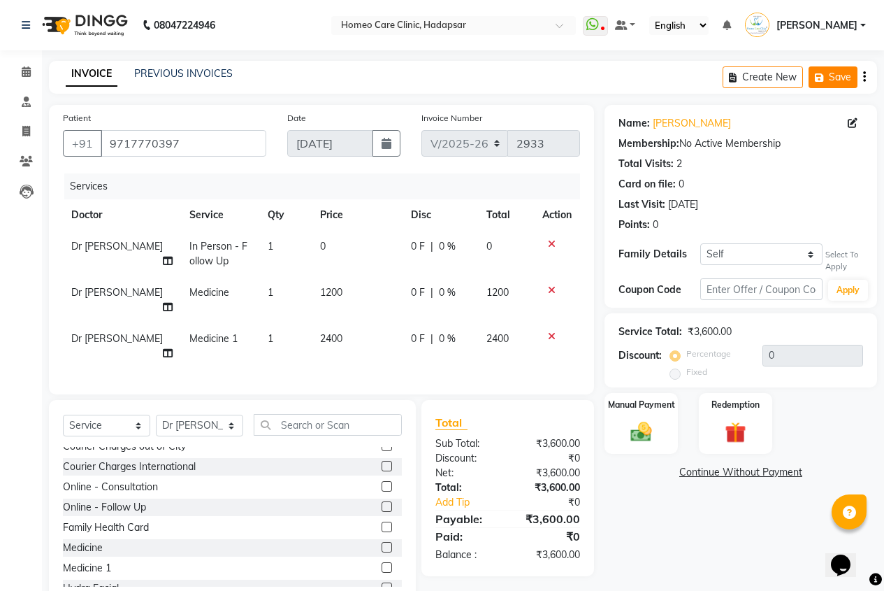
click at [819, 74] on icon "button" at bounding box center [822, 78] width 14 height 10
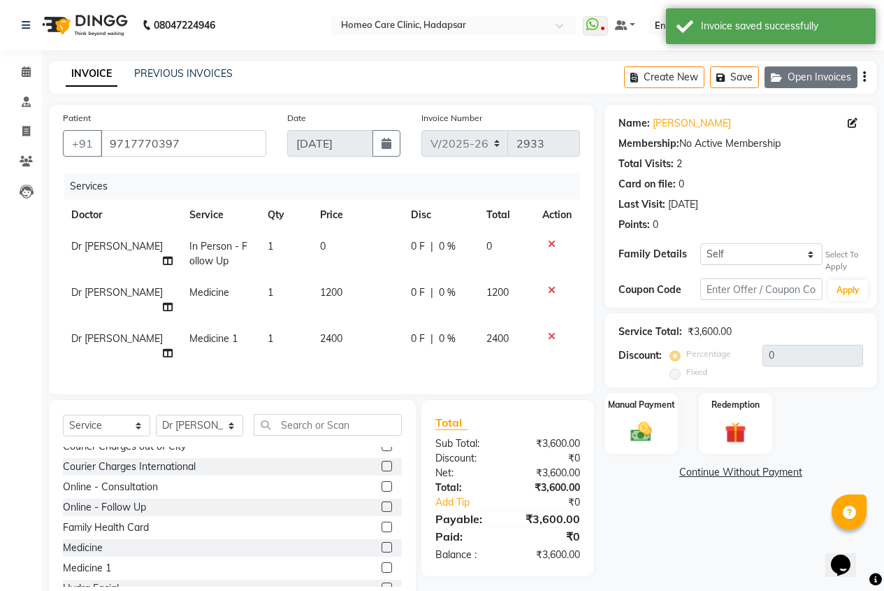
click at [822, 75] on button "Open Invoices" at bounding box center [811, 77] width 93 height 22
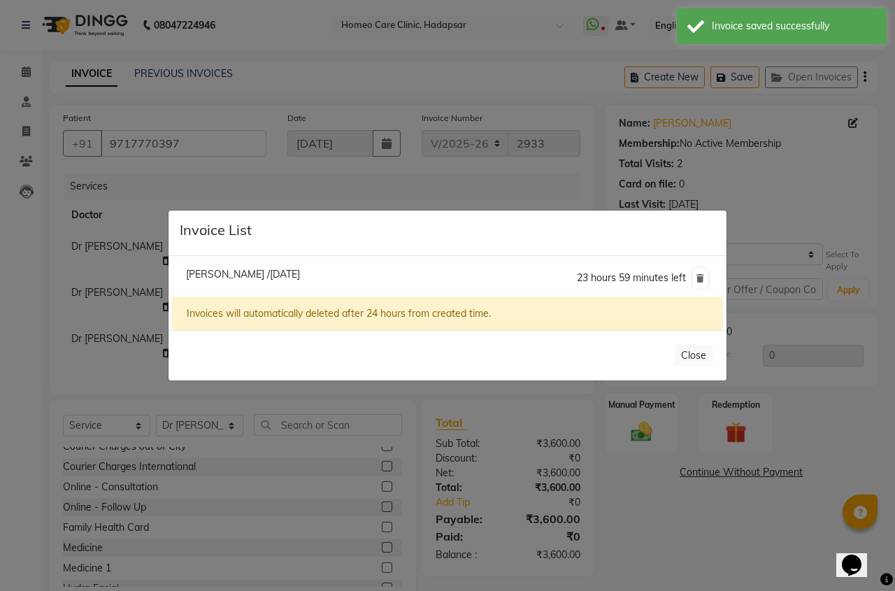
click at [277, 271] on span "[PERSON_NAME] /[DATE]" at bounding box center [243, 274] width 114 height 13
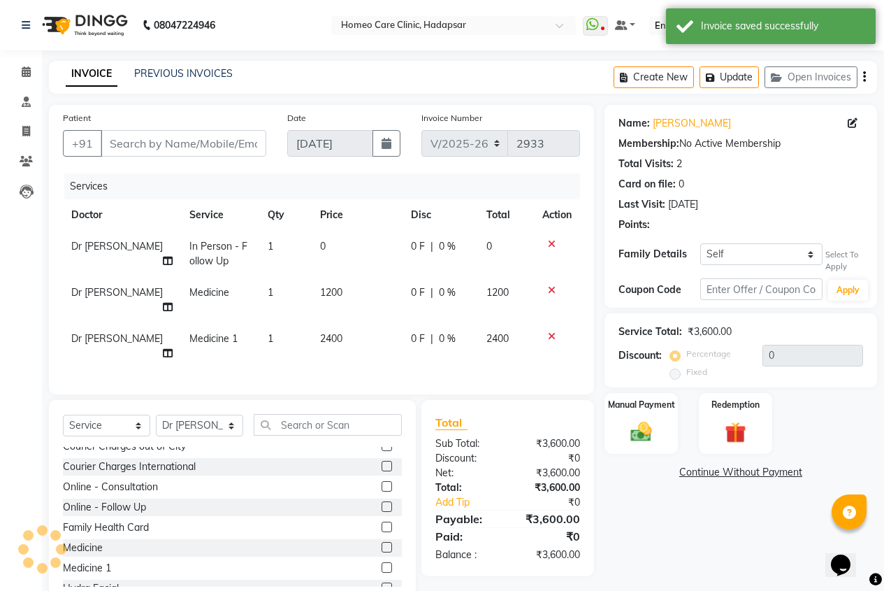
select select
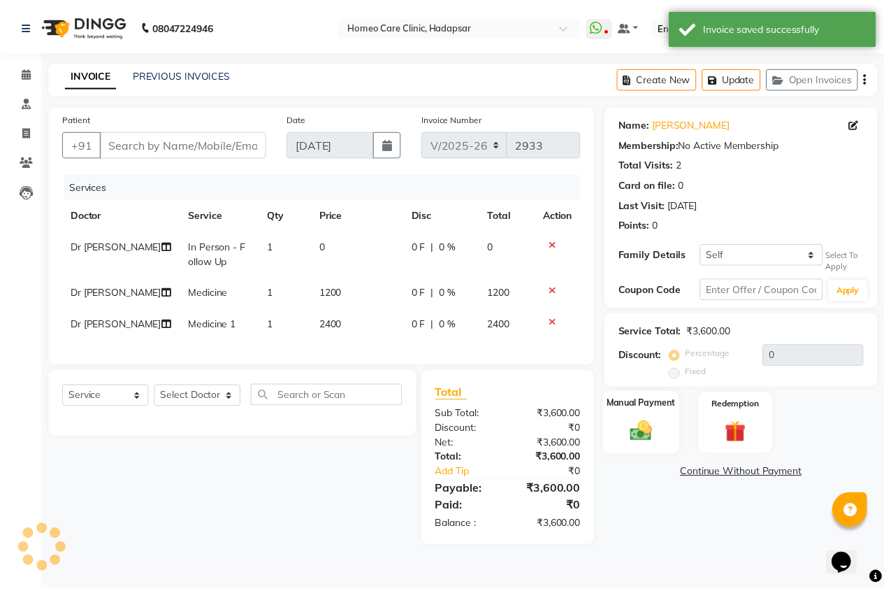
scroll to position [0, 0]
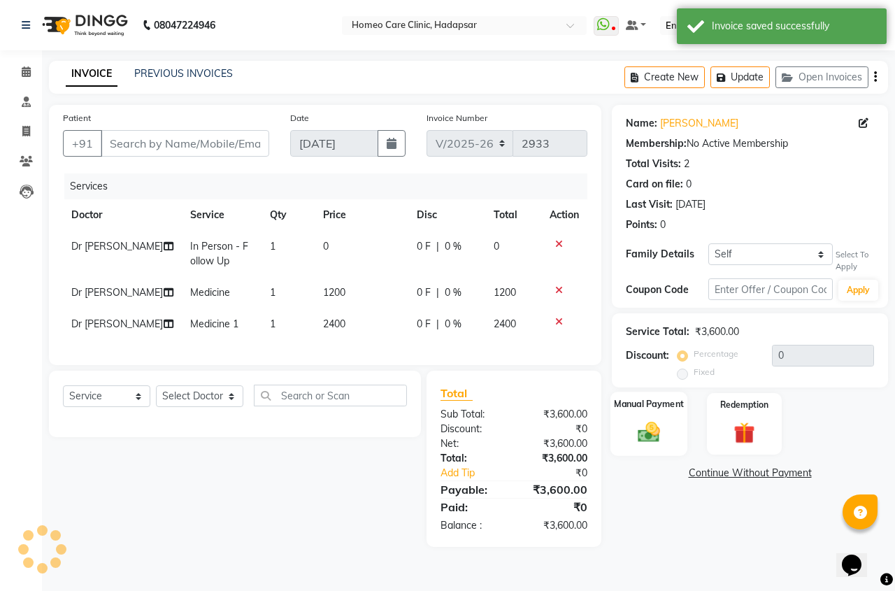
click at [647, 424] on img at bounding box center [649, 432] width 36 height 26
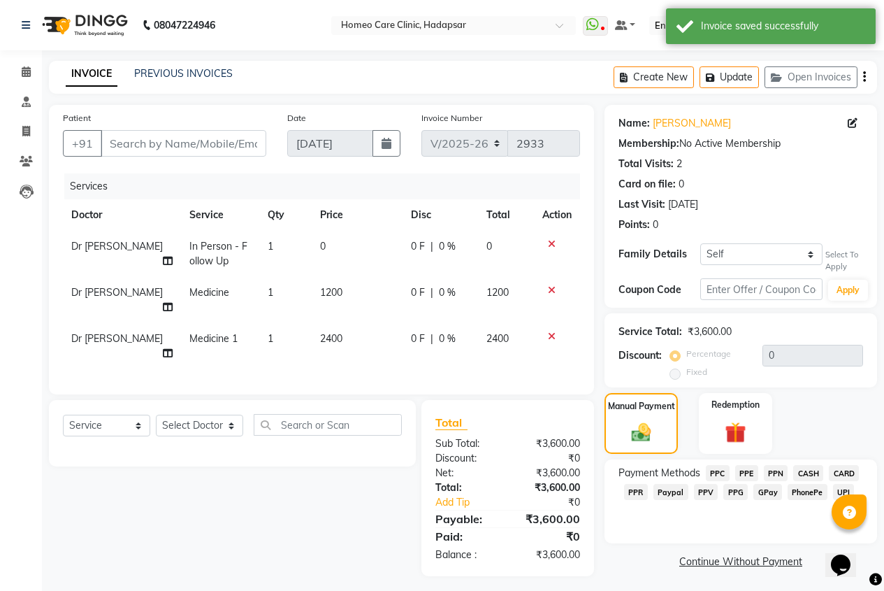
click at [800, 489] on span "PhonePe" at bounding box center [808, 492] width 40 height 16
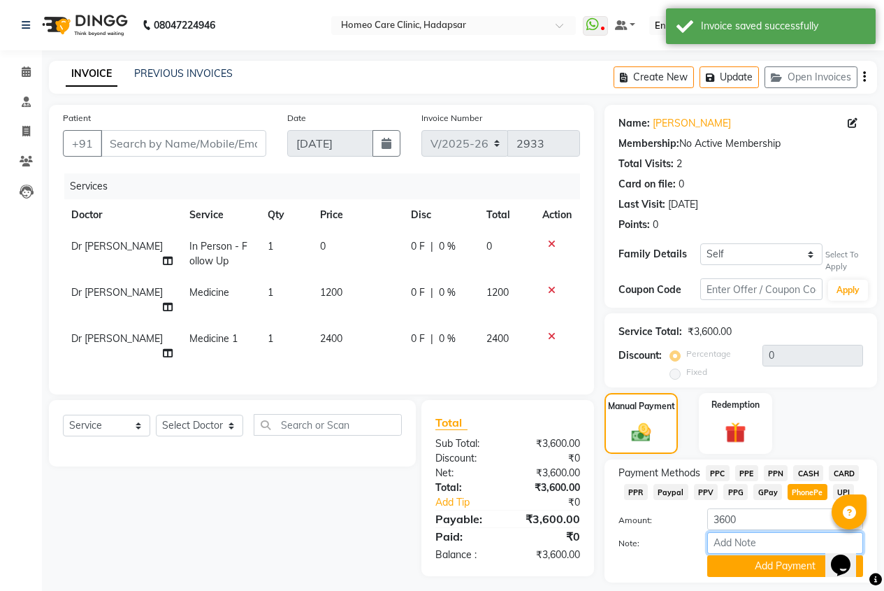
click at [755, 545] on input "Note:" at bounding box center [785, 543] width 156 height 22
type input "PPF"
click at [766, 562] on button "Add Payment" at bounding box center [785, 566] width 156 height 22
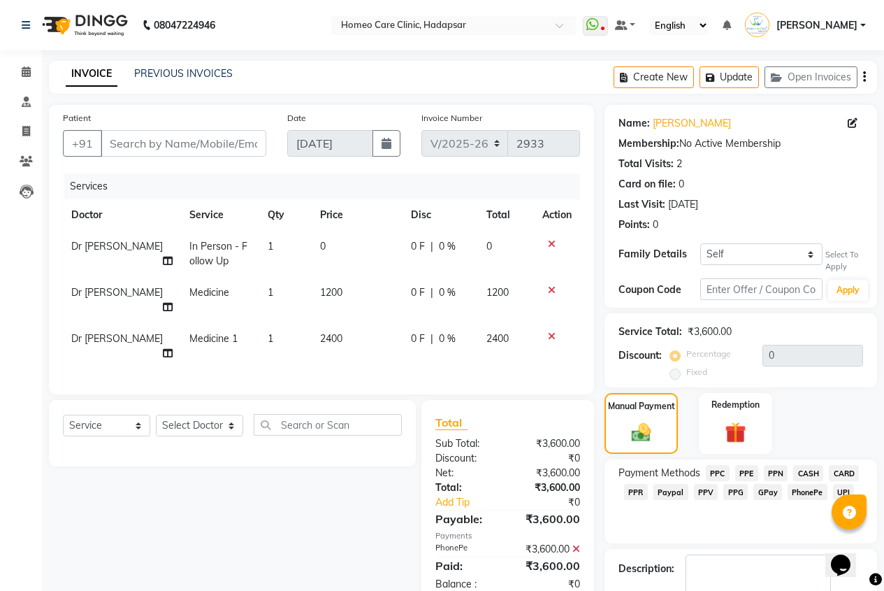
scroll to position [61, 0]
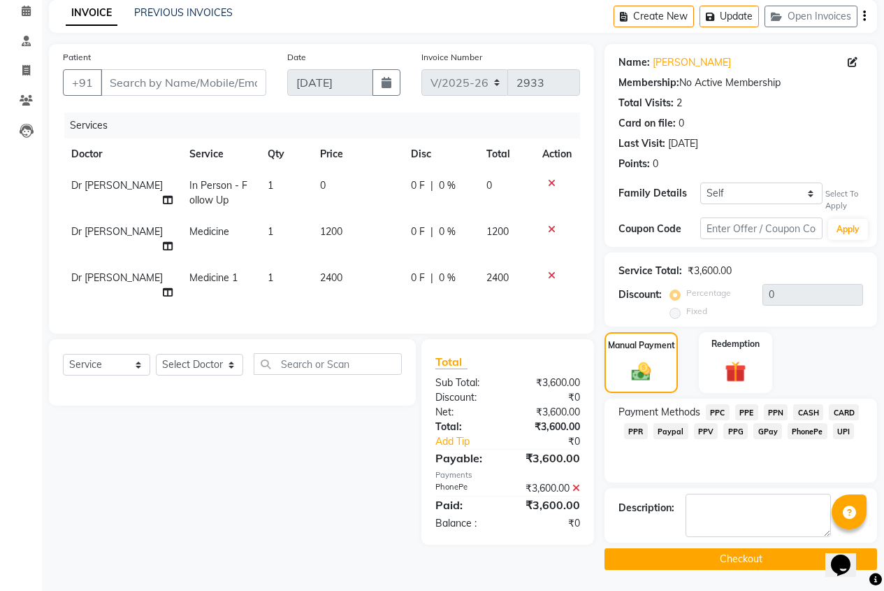
click at [720, 555] on button "Checkout" at bounding box center [741, 559] width 273 height 22
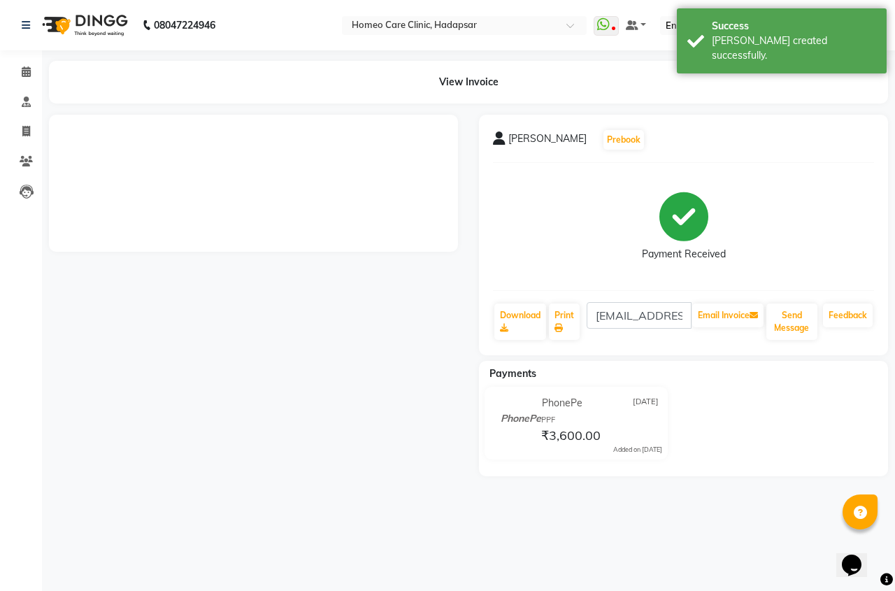
select select "service"
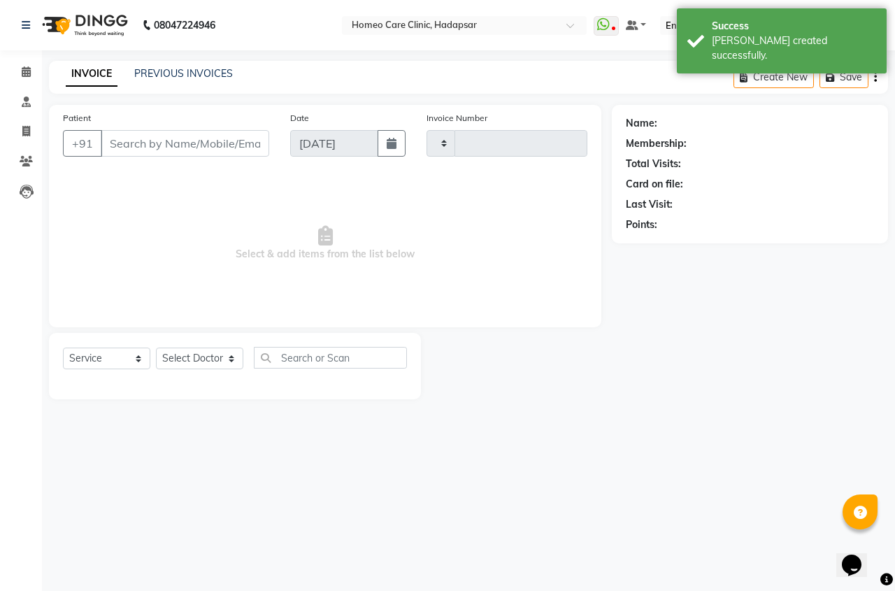
type input "2934"
select select "7485"
click at [34, 73] on span at bounding box center [26, 72] width 24 height 16
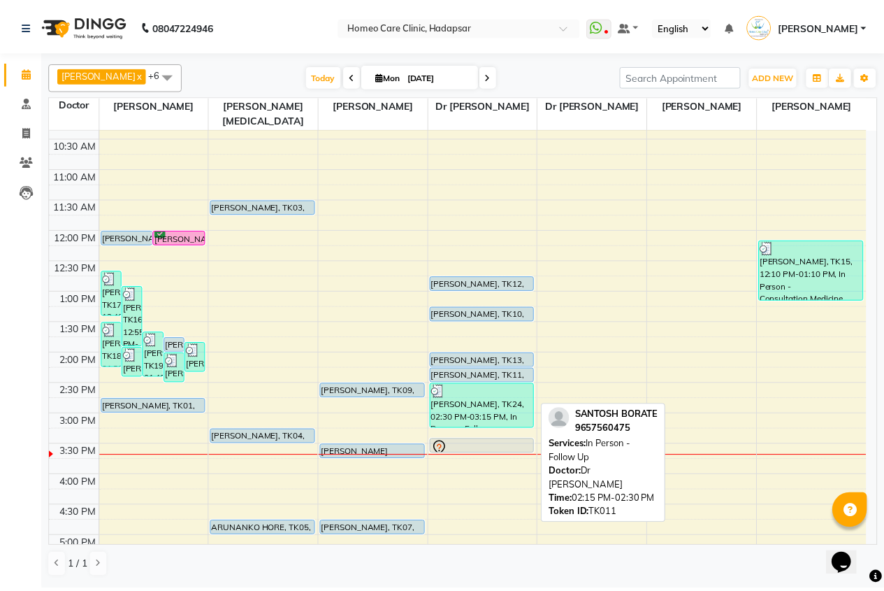
scroll to position [210, 0]
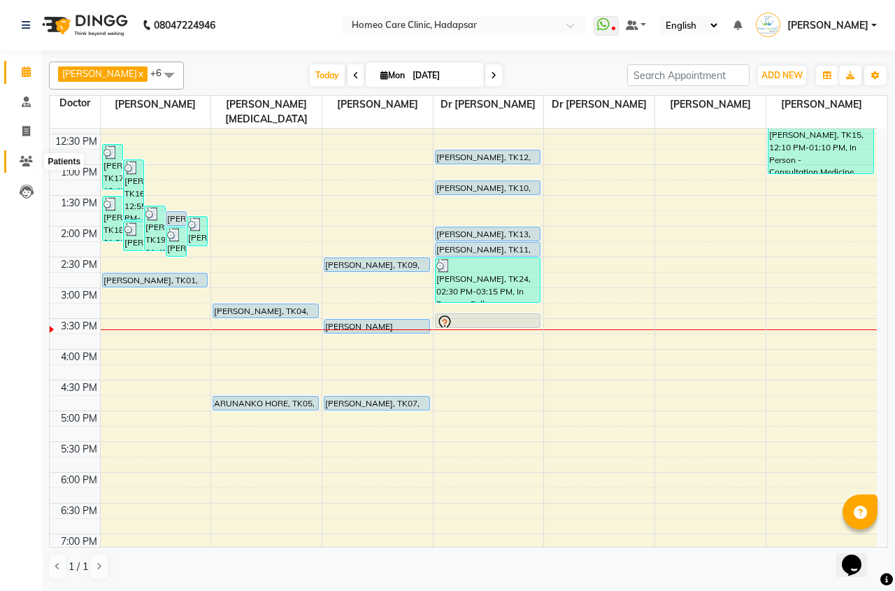
click at [24, 159] on icon at bounding box center [26, 161] width 13 height 10
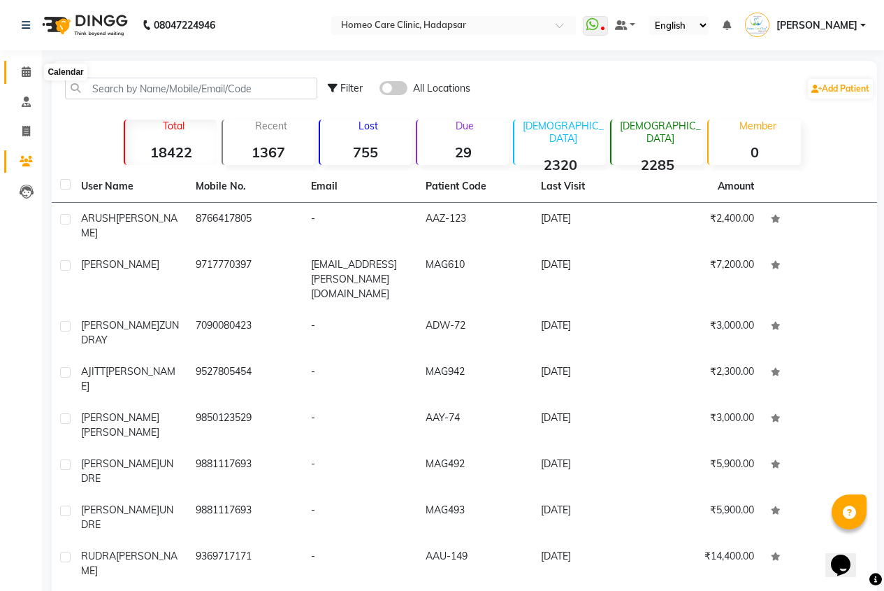
click at [22, 66] on icon at bounding box center [26, 71] width 9 height 10
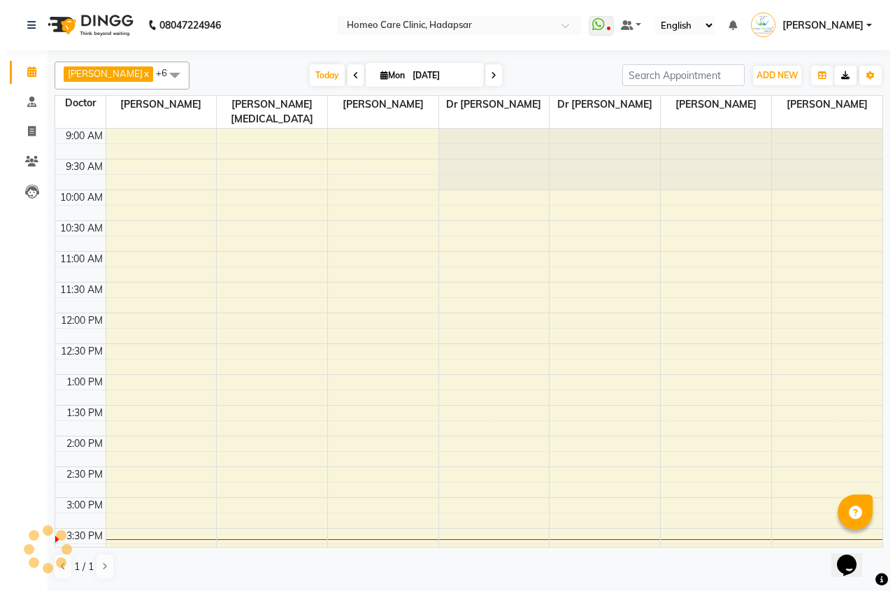
scroll to position [370, 0]
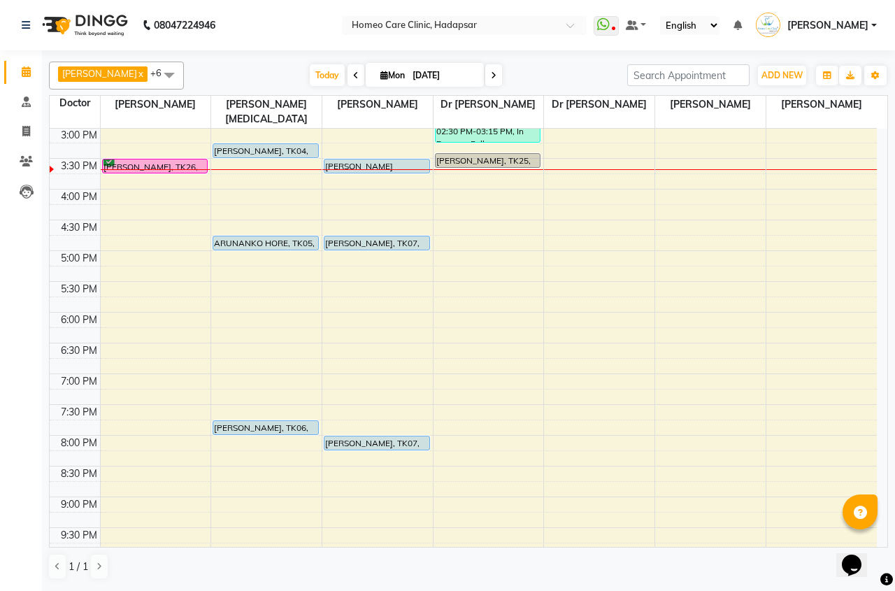
click at [814, 27] on span "[PERSON_NAME]" at bounding box center [827, 25] width 81 height 15
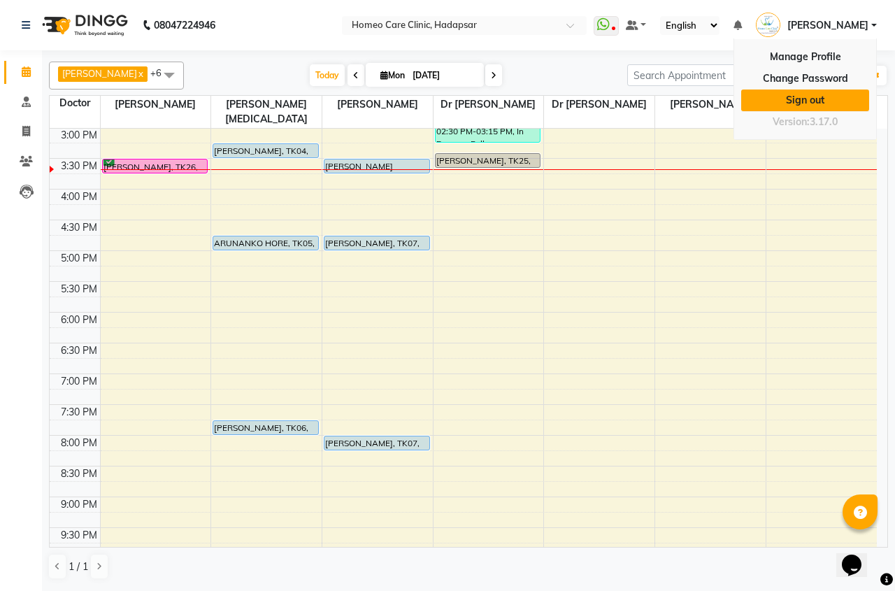
click at [796, 98] on link "Sign out" at bounding box center [805, 100] width 128 height 22
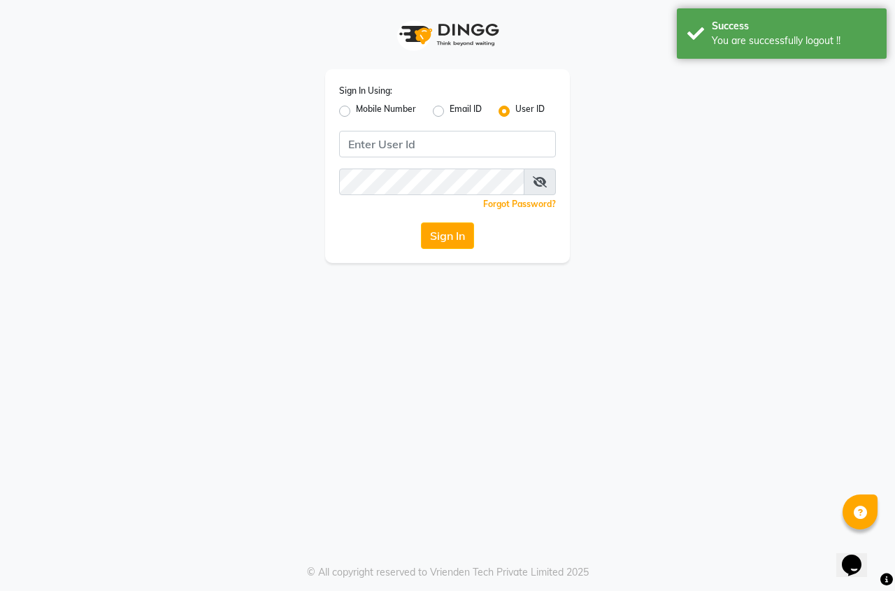
click at [356, 109] on label "Mobile Number" at bounding box center [386, 111] width 60 height 17
click at [356, 109] on input "Mobile Number" at bounding box center [360, 107] width 9 height 9
radio input "true"
radio input "false"
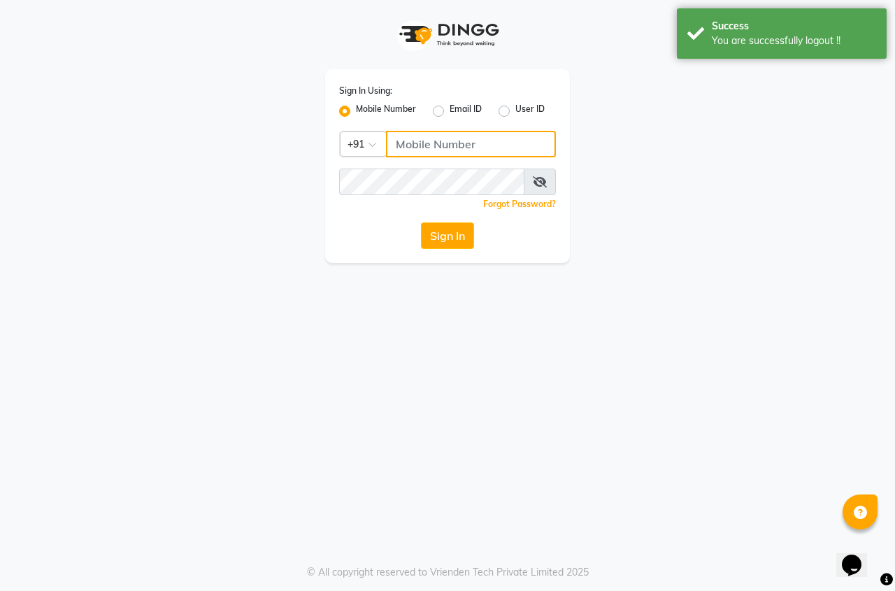
click at [409, 136] on input "Username" at bounding box center [471, 144] width 170 height 27
type input "9405365578"
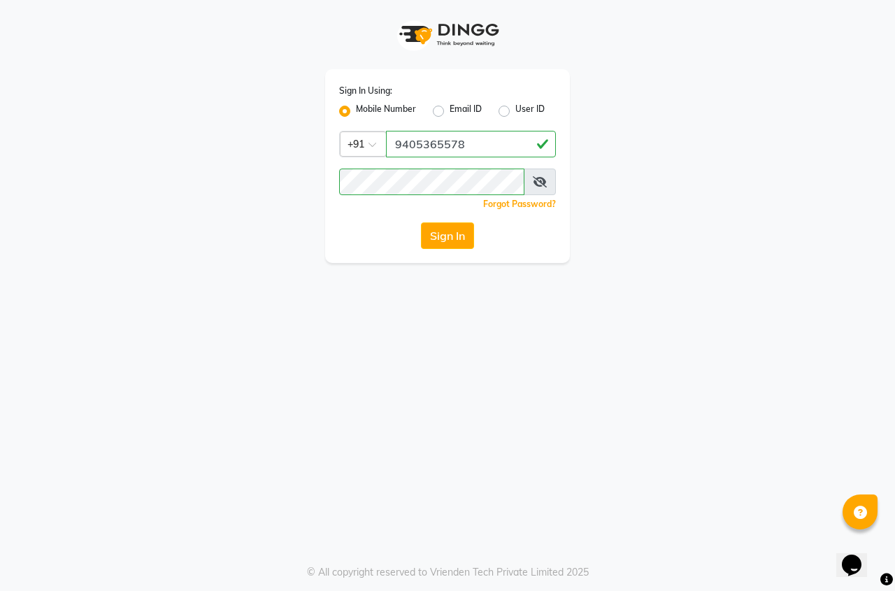
click at [536, 182] on icon at bounding box center [540, 181] width 14 height 11
click at [536, 182] on icon at bounding box center [540, 181] width 13 height 11
click at [468, 224] on button "Sign In" at bounding box center [447, 235] width 53 height 27
